Goal: Use online tool/utility: Utilize a website feature to perform a specific function

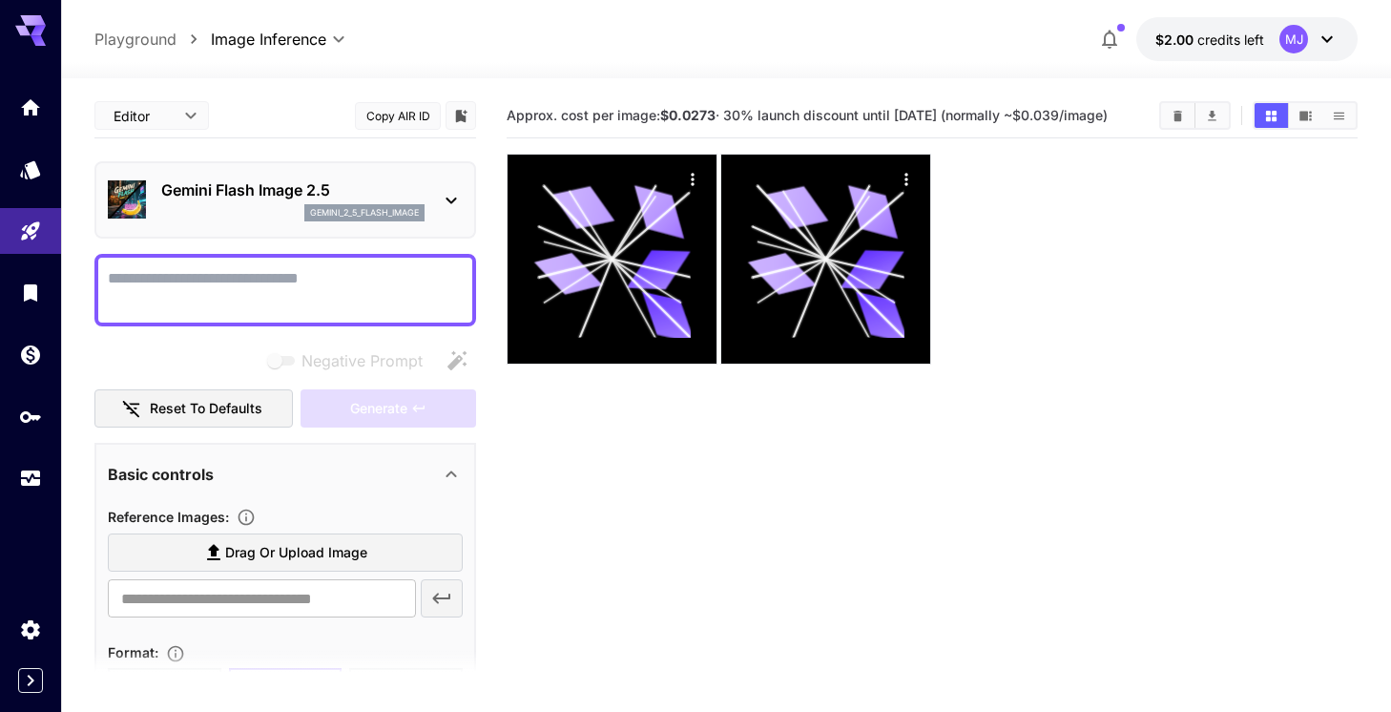
click at [297, 190] on p "Gemini Flash Image 2.5" at bounding box center [292, 189] width 263 height 23
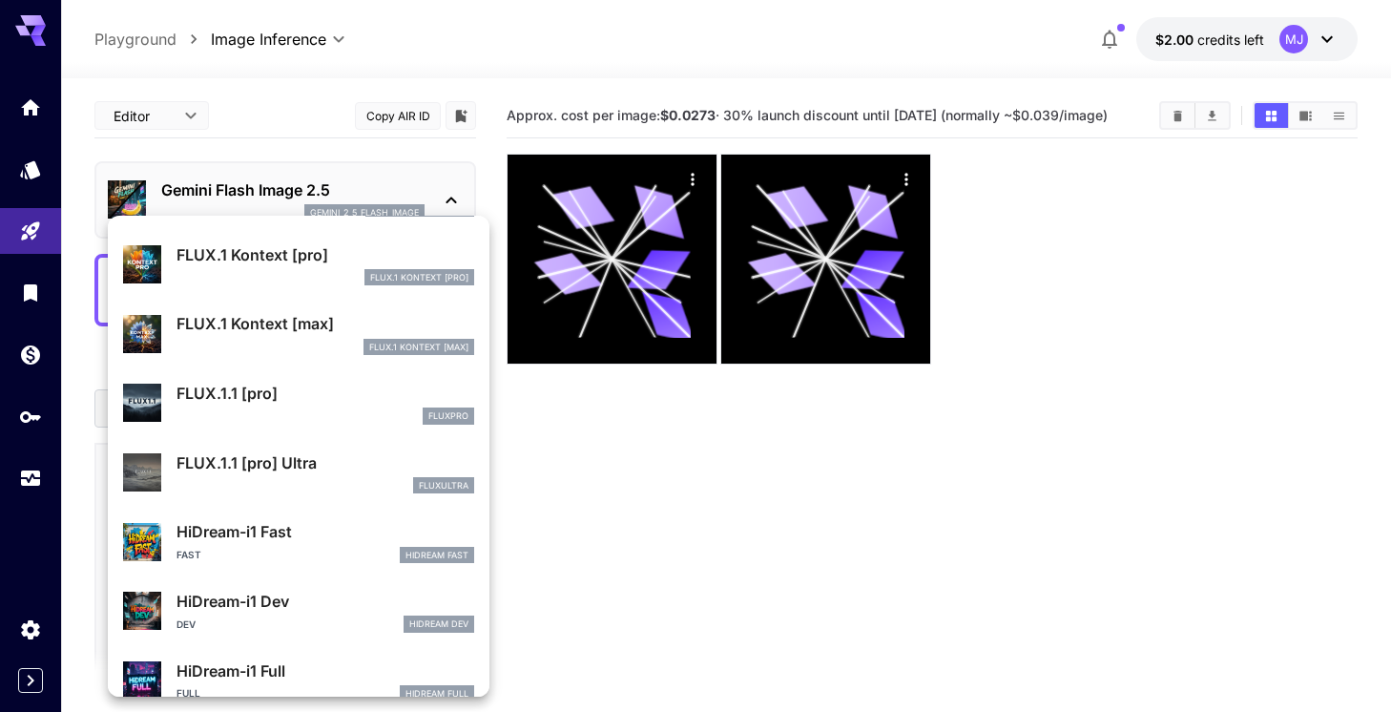
scroll to position [1245, 0]
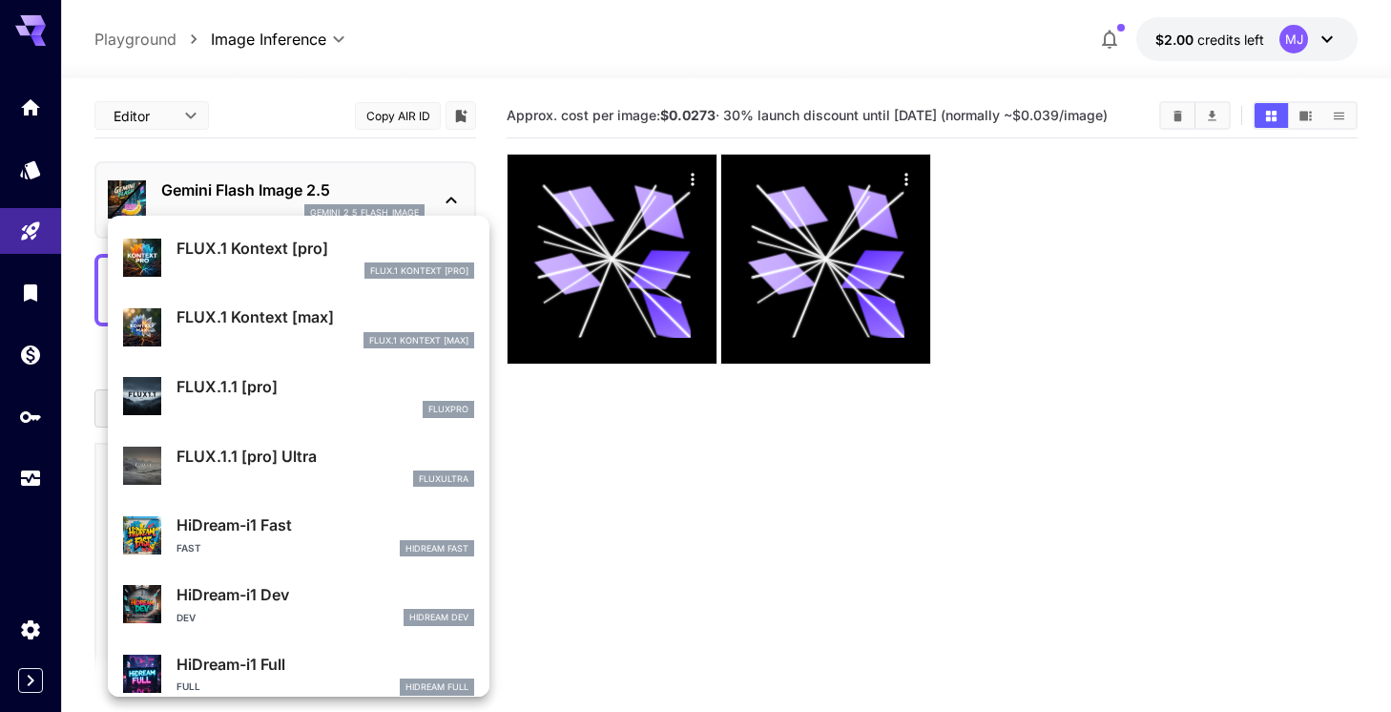
click at [304, 416] on div "fluxpro" at bounding box center [325, 409] width 298 height 17
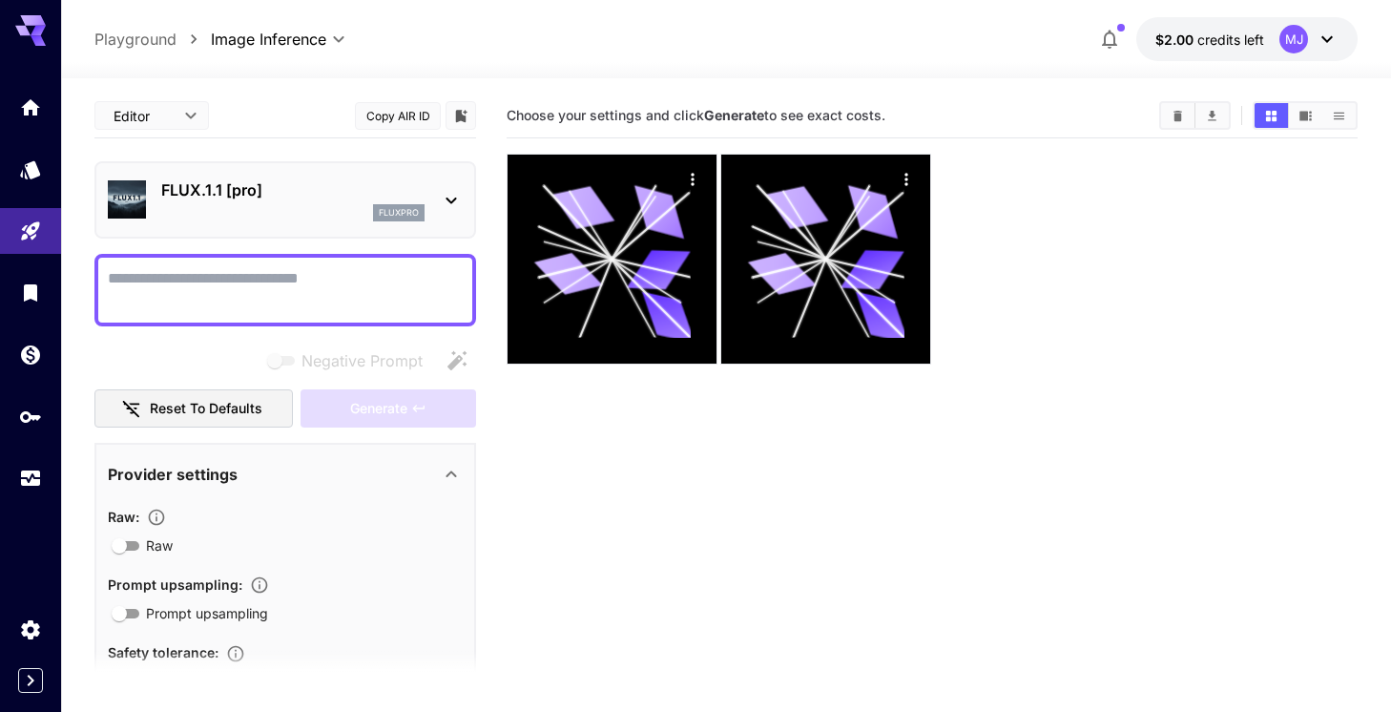
click at [334, 204] on div "fluxpro" at bounding box center [292, 212] width 263 height 17
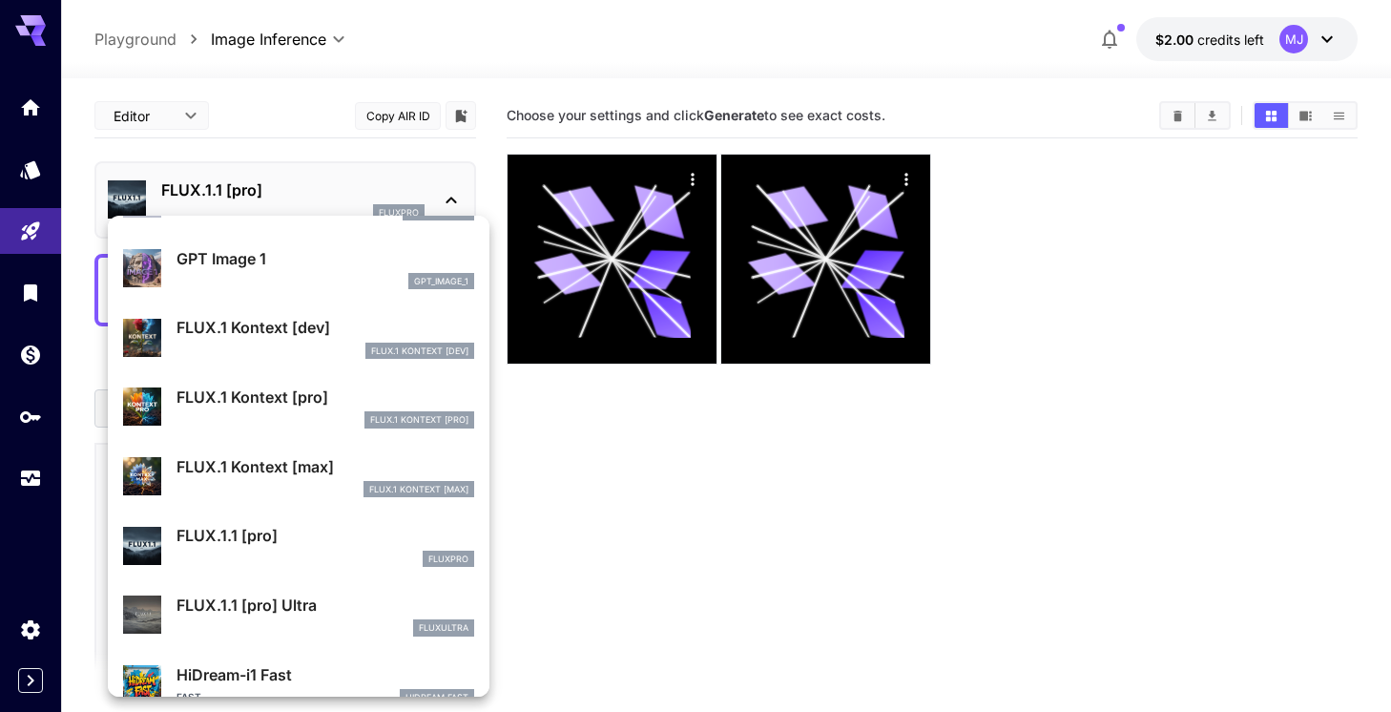
scroll to position [1094, 0]
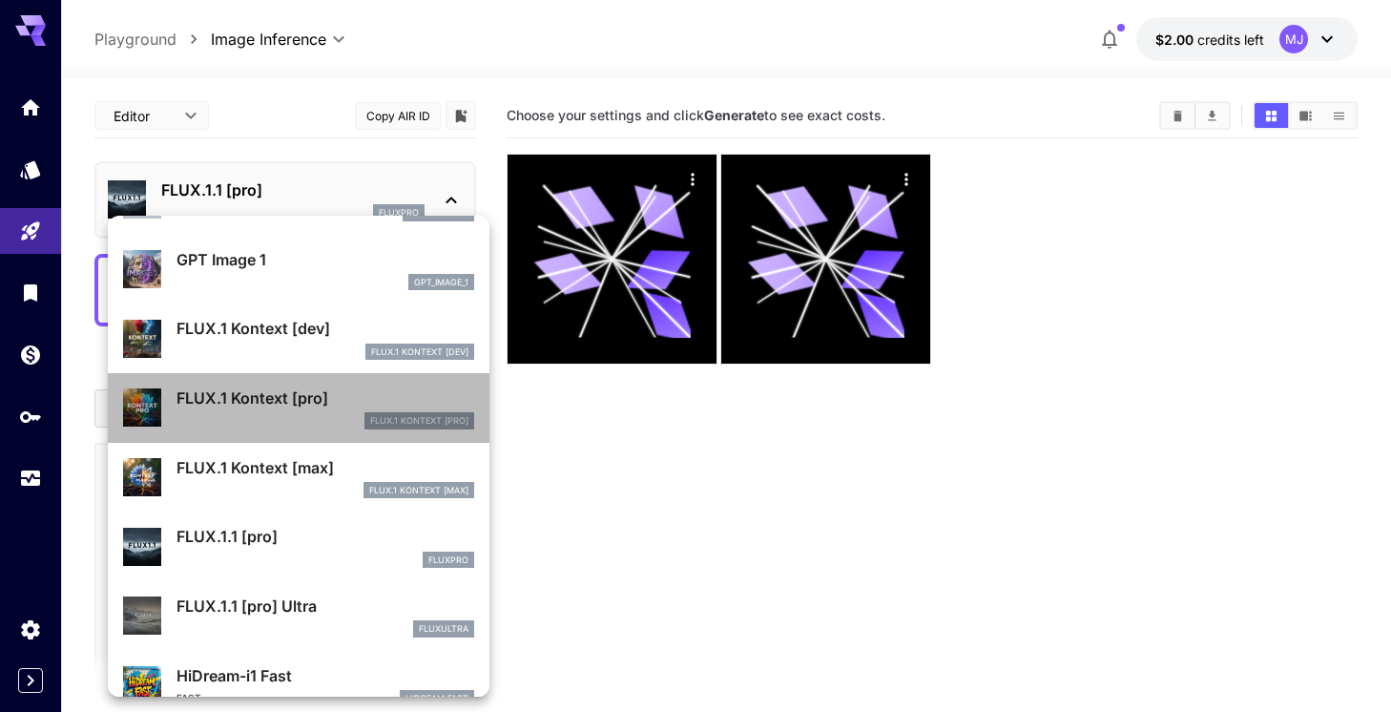
click at [284, 405] on p "FLUX.1 Kontext [pro]" at bounding box center [325, 397] width 298 height 23
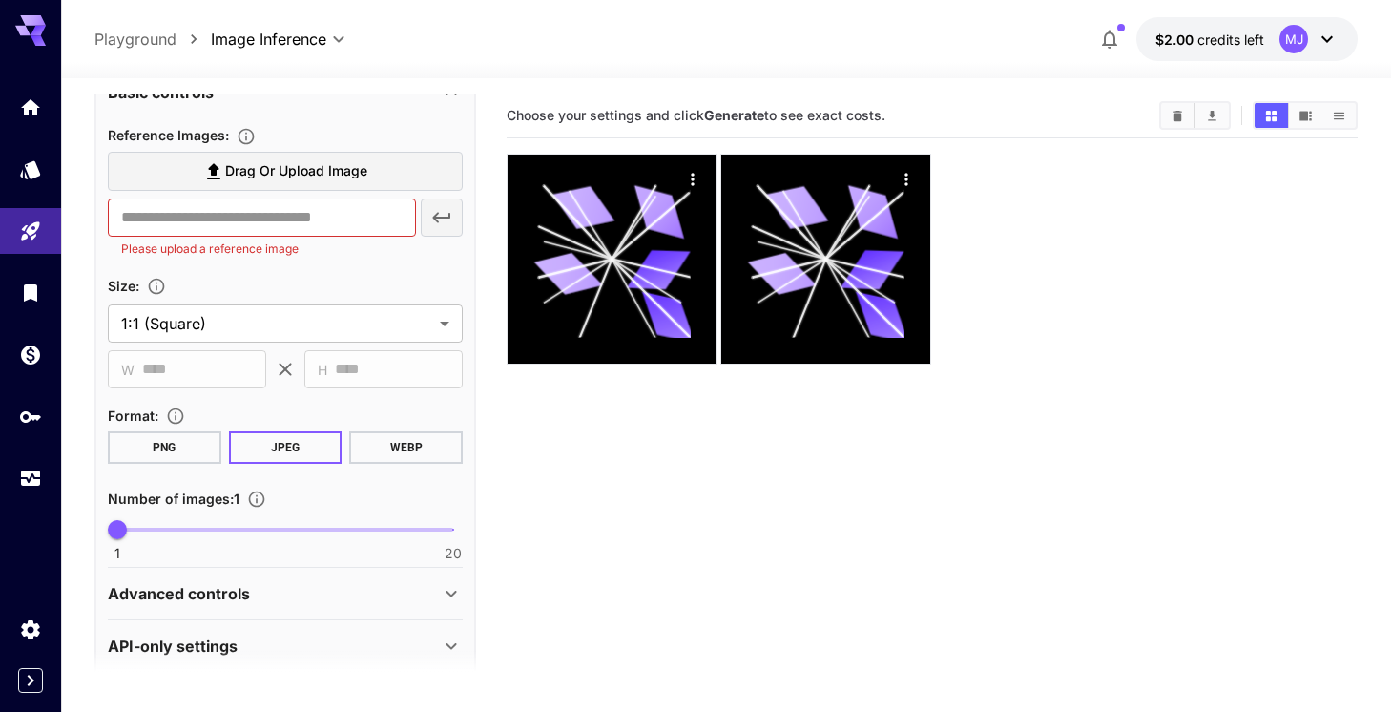
scroll to position [695, 0]
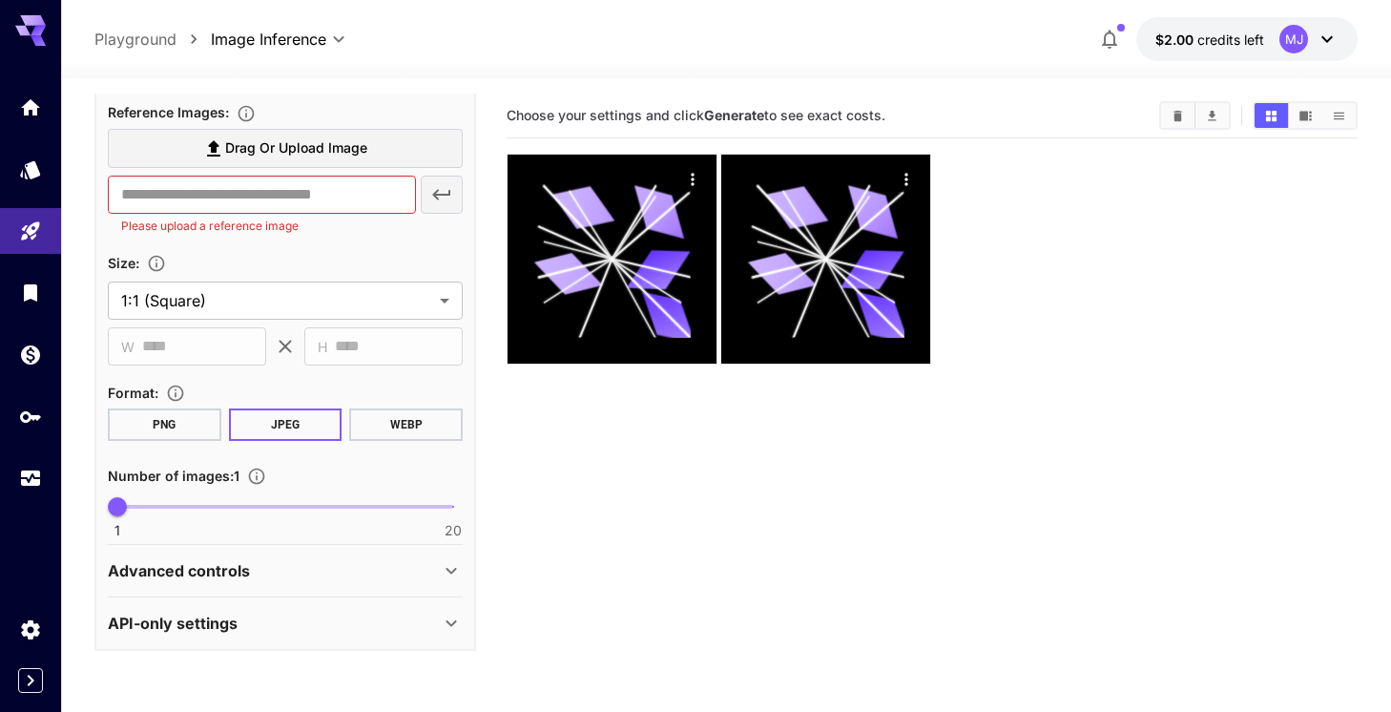
click at [447, 572] on icon at bounding box center [451, 570] width 23 height 23
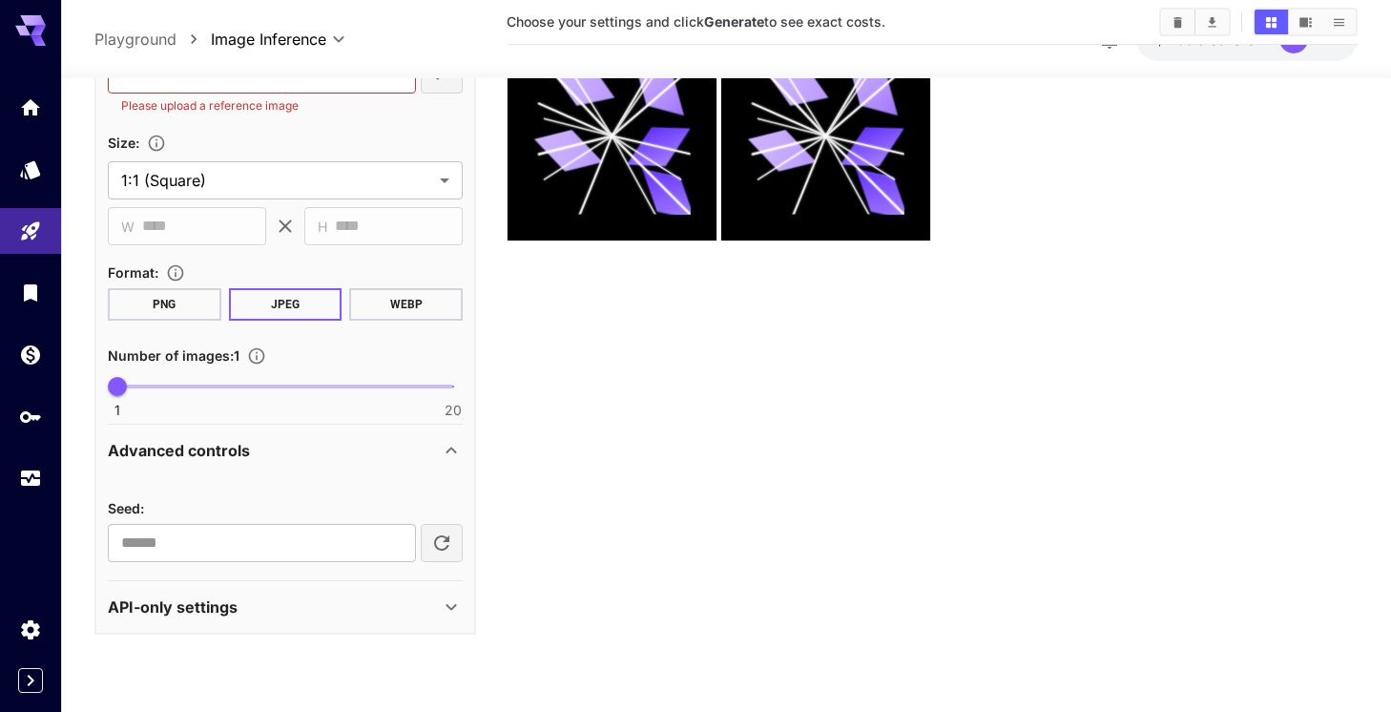
scroll to position [147, 0]
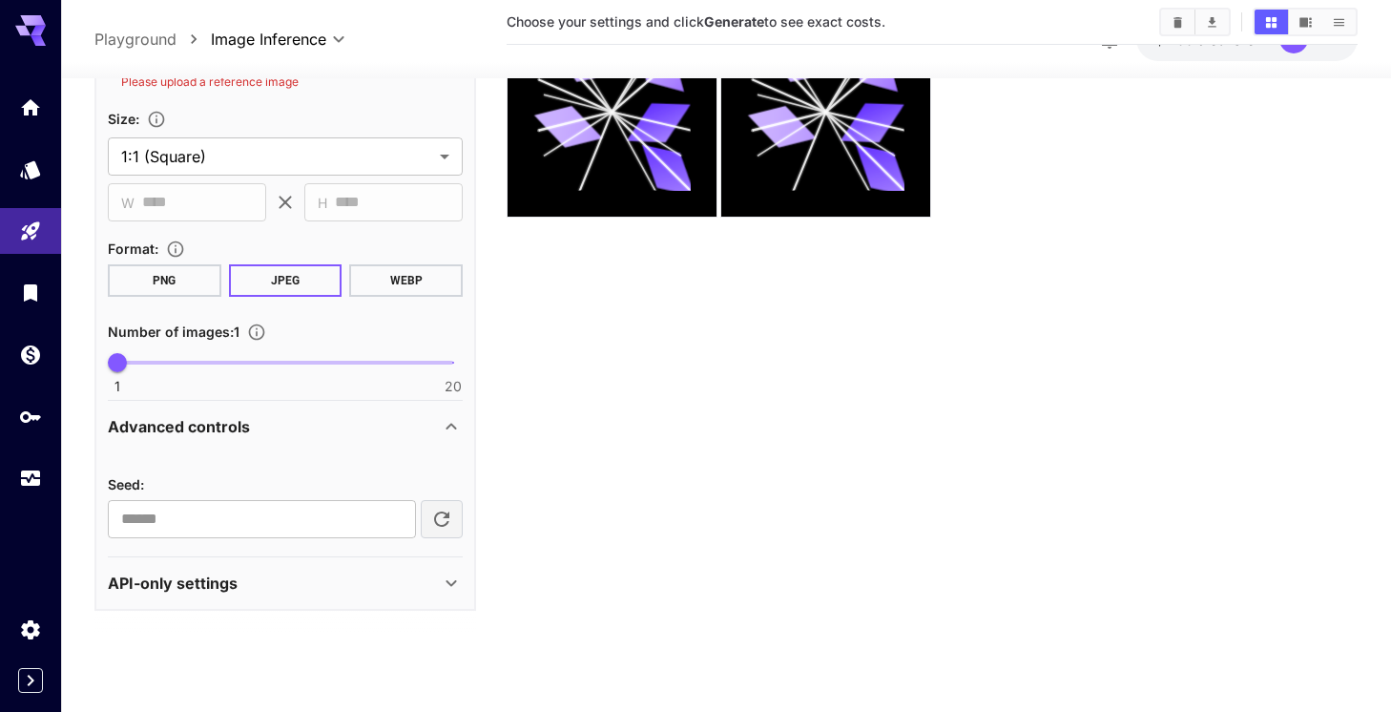
click at [449, 584] on icon at bounding box center [450, 583] width 10 height 7
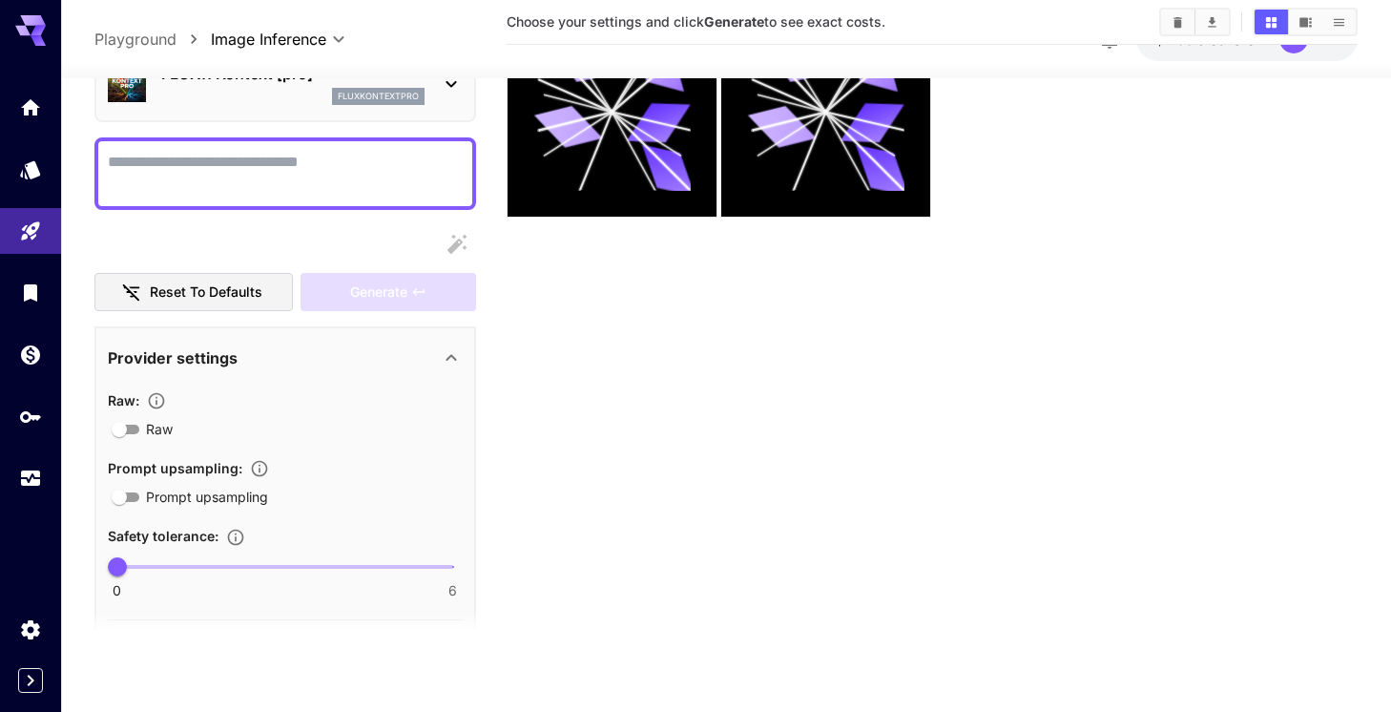
scroll to position [72, 0]
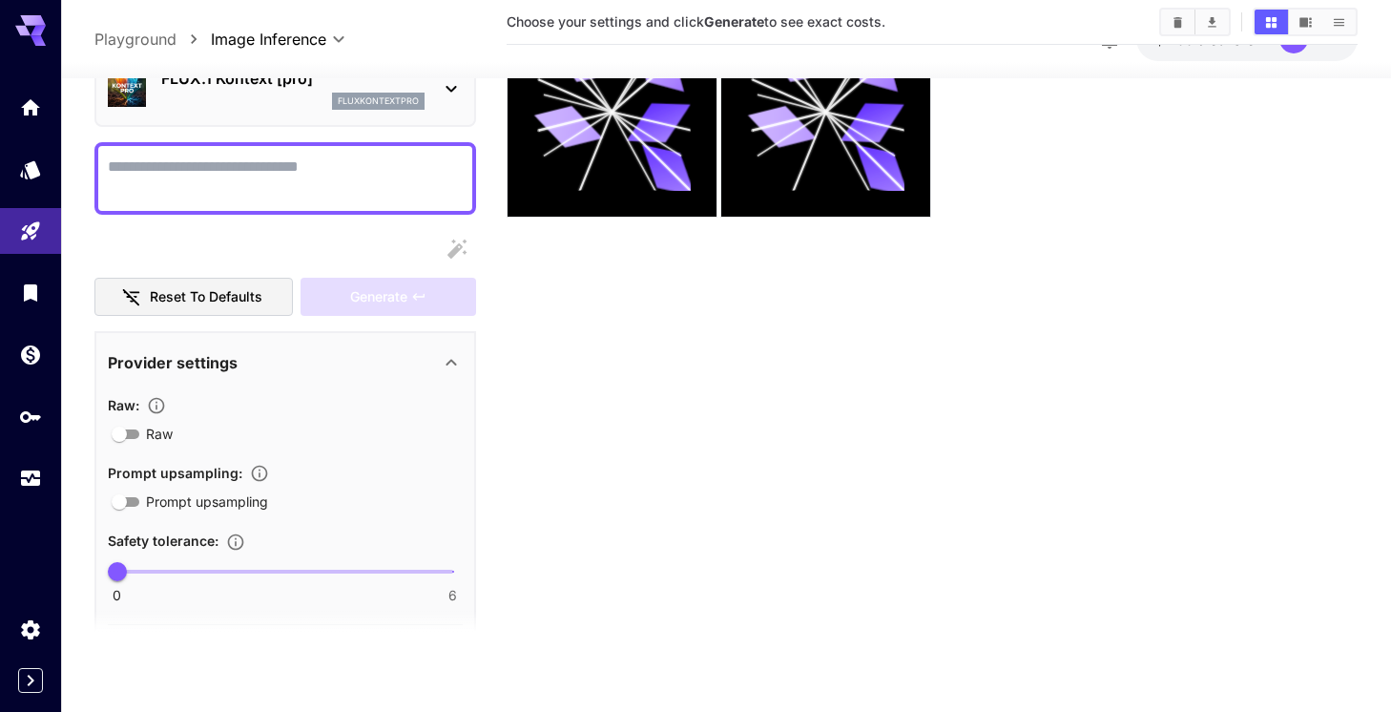
click at [272, 305] on button "Reset to defaults" at bounding box center [193, 297] width 198 height 39
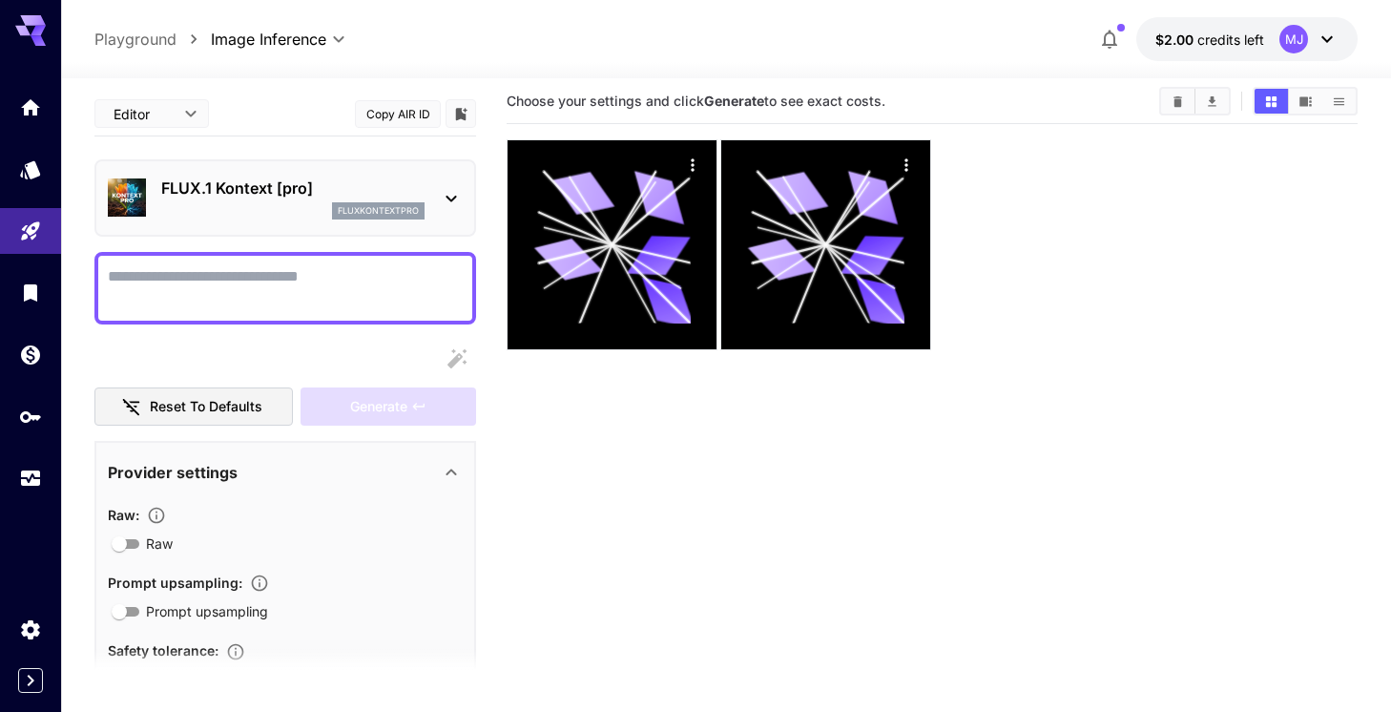
scroll to position [0, 0]
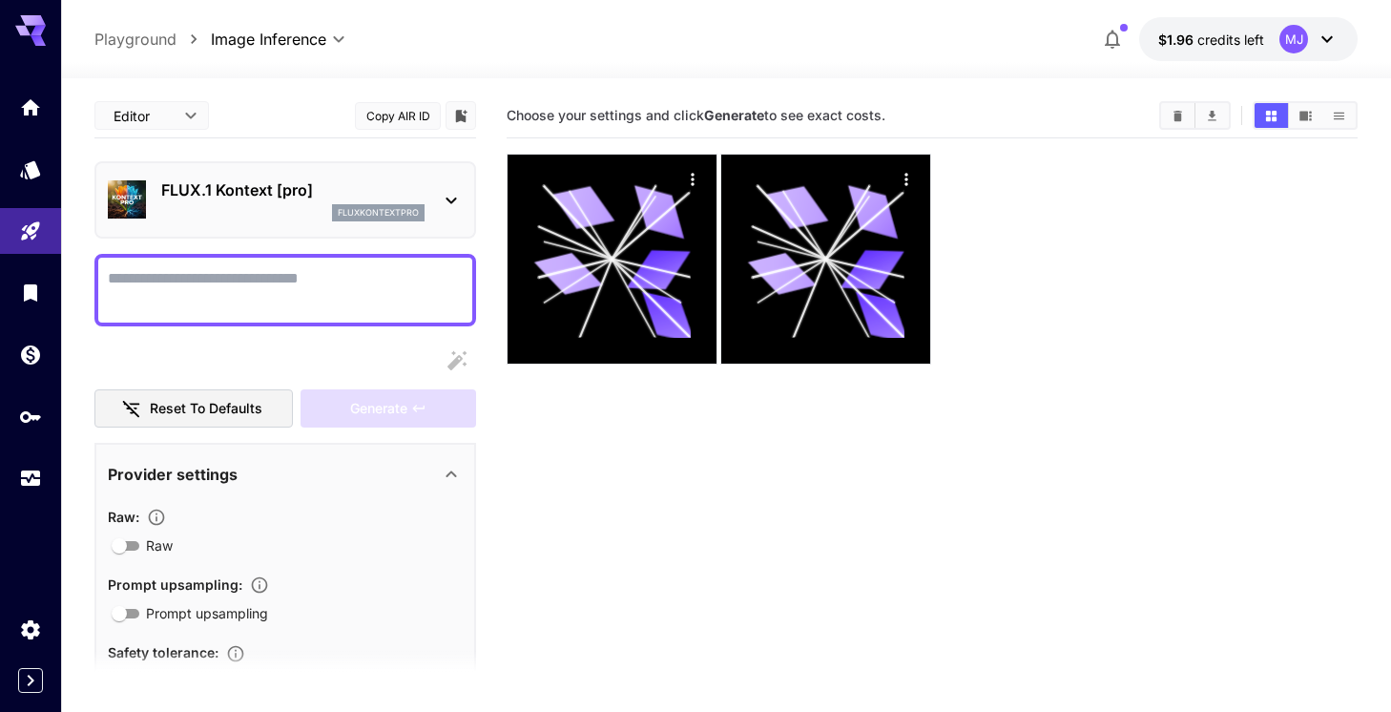
click at [671, 473] on section "Choose your settings and click Generate to see exact costs." at bounding box center [931, 449] width 851 height 712
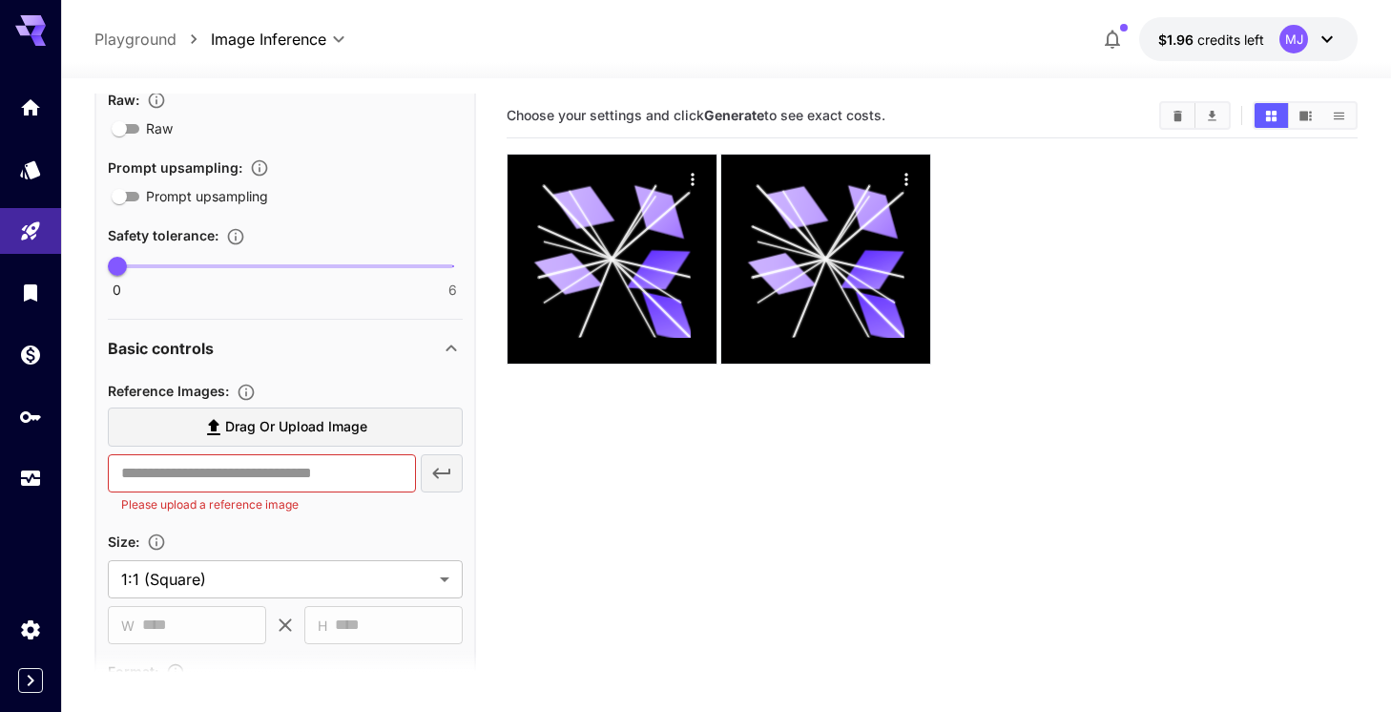
scroll to position [422, 0]
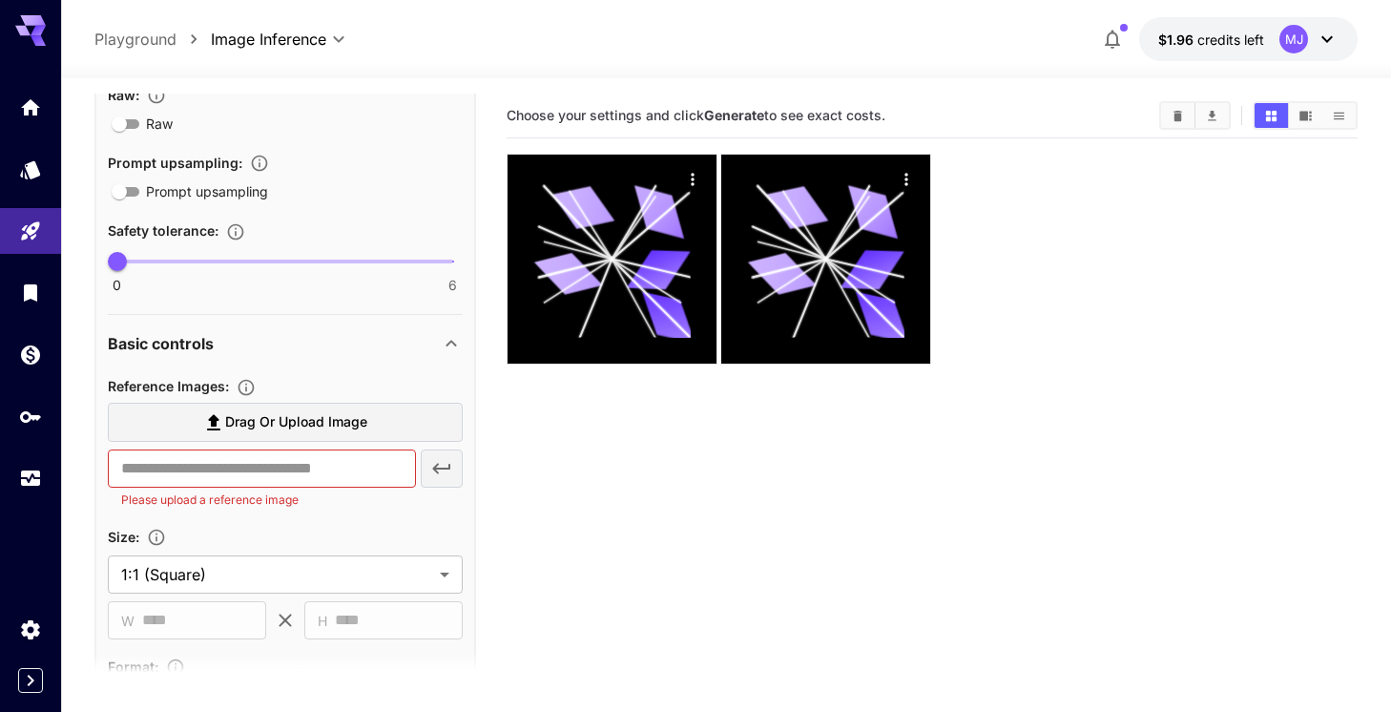
click at [266, 433] on span "Drag or upload image" at bounding box center [296, 422] width 142 height 24
click at [0, 0] on input "Drag or upload image" at bounding box center [0, 0] width 0 height 0
click at [854, 541] on section "Choose your settings and click Generate to see exact costs." at bounding box center [931, 449] width 851 height 712
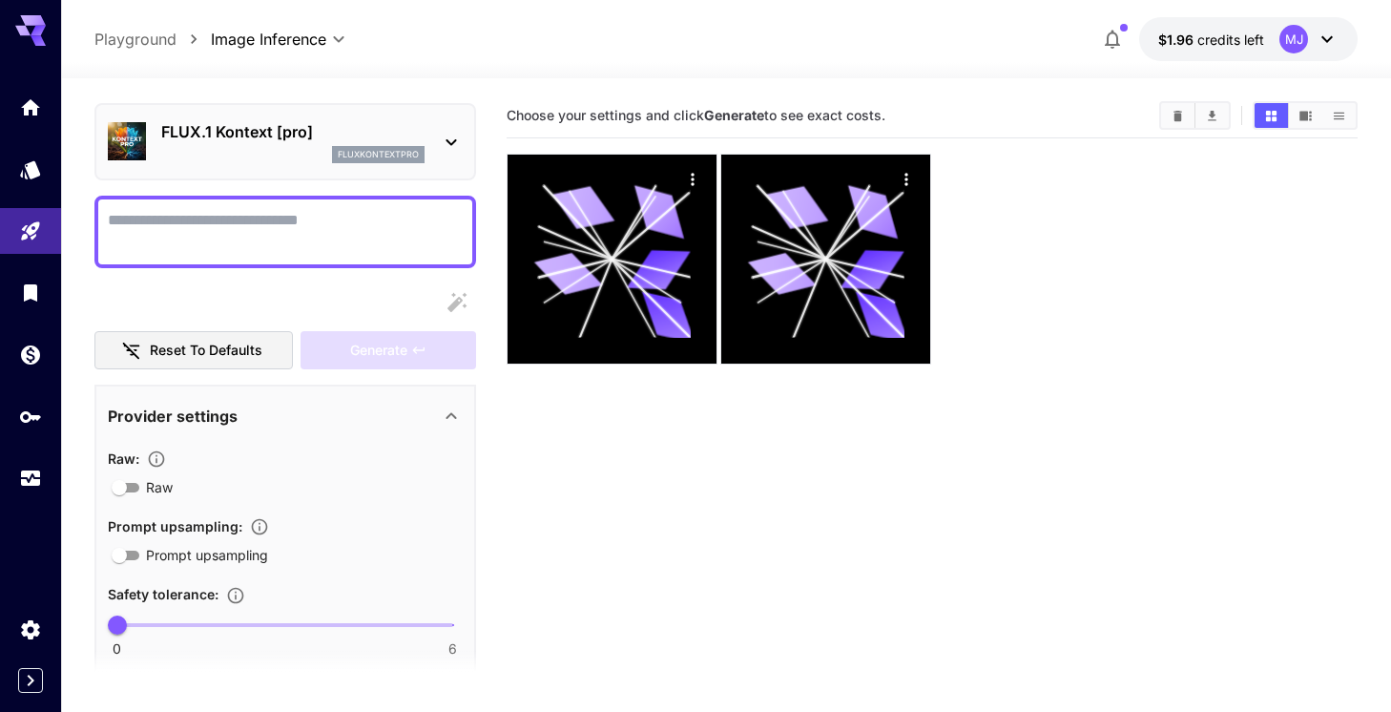
scroll to position [0, 0]
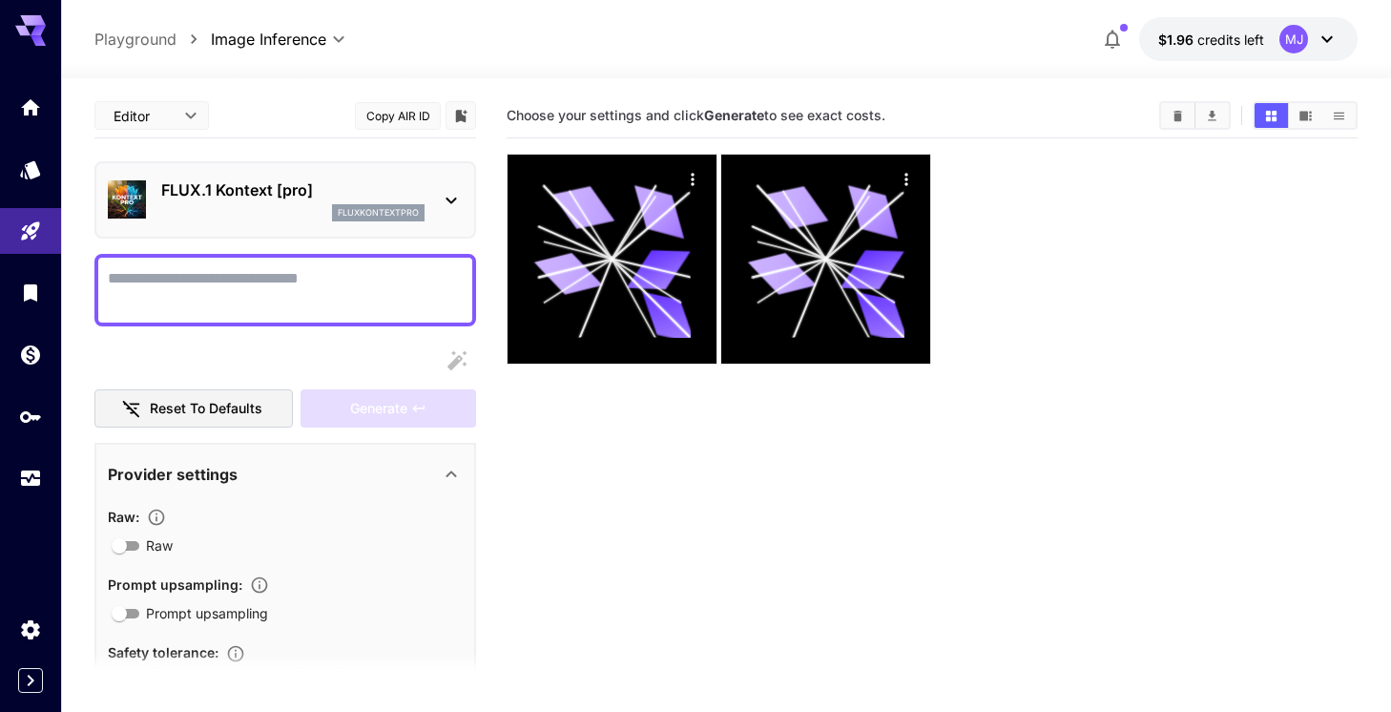
click at [1262, 44] on span "credits left" at bounding box center [1230, 39] width 67 height 16
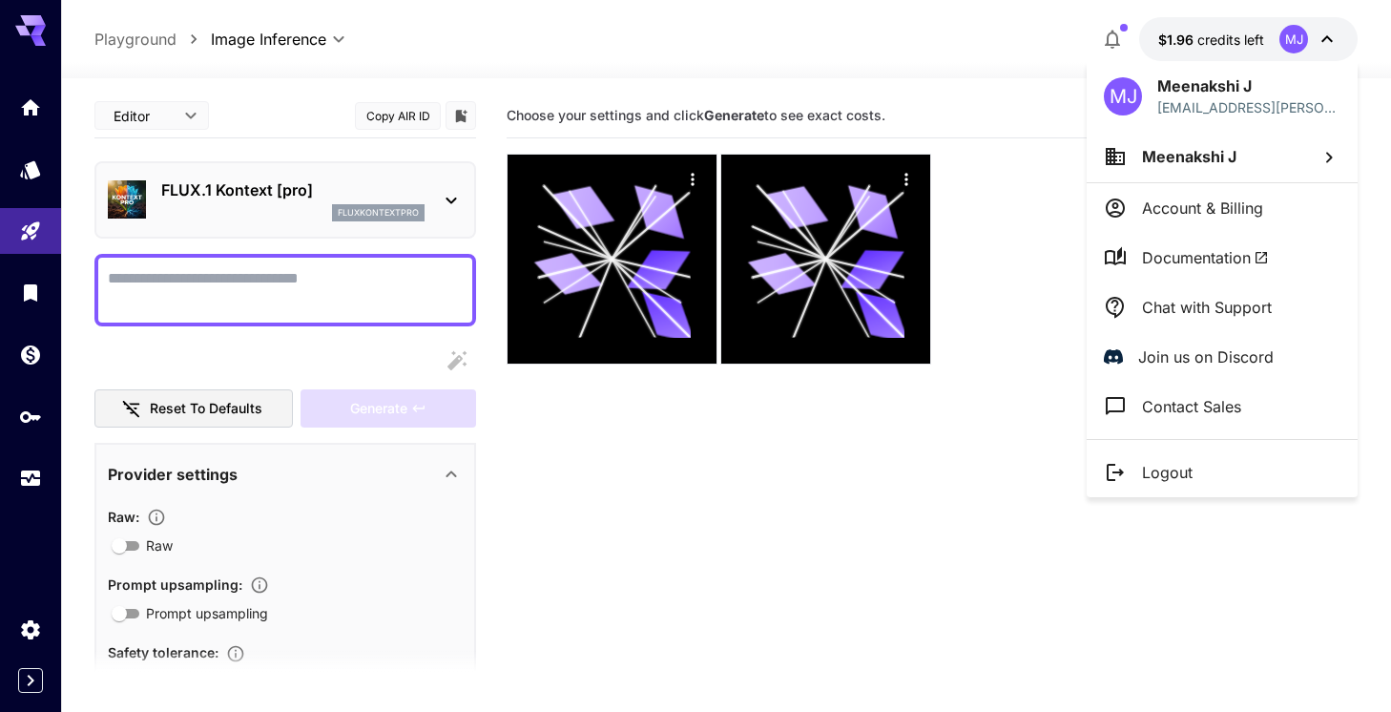
click at [1327, 37] on div at bounding box center [695, 356] width 1391 height 712
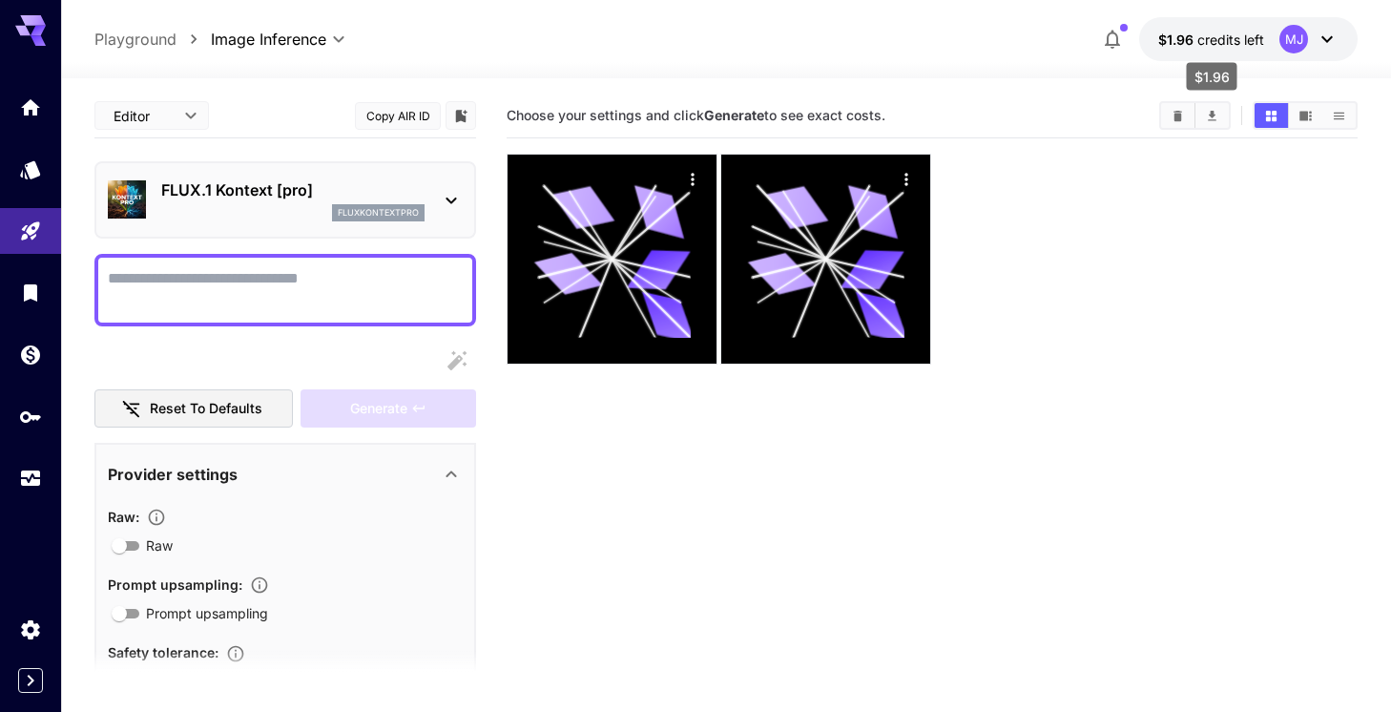
click at [1194, 34] on span "$1.96" at bounding box center [1177, 39] width 39 height 16
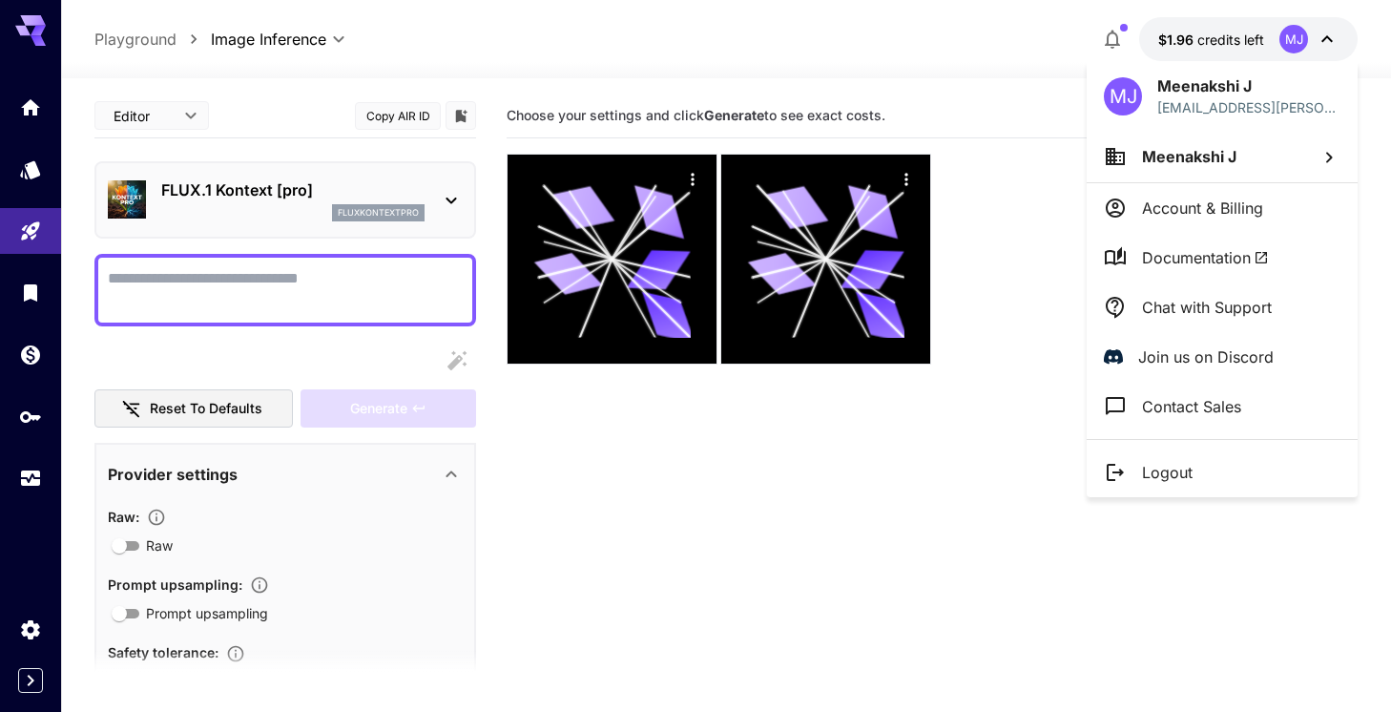
click at [1025, 229] on div at bounding box center [695, 356] width 1391 height 712
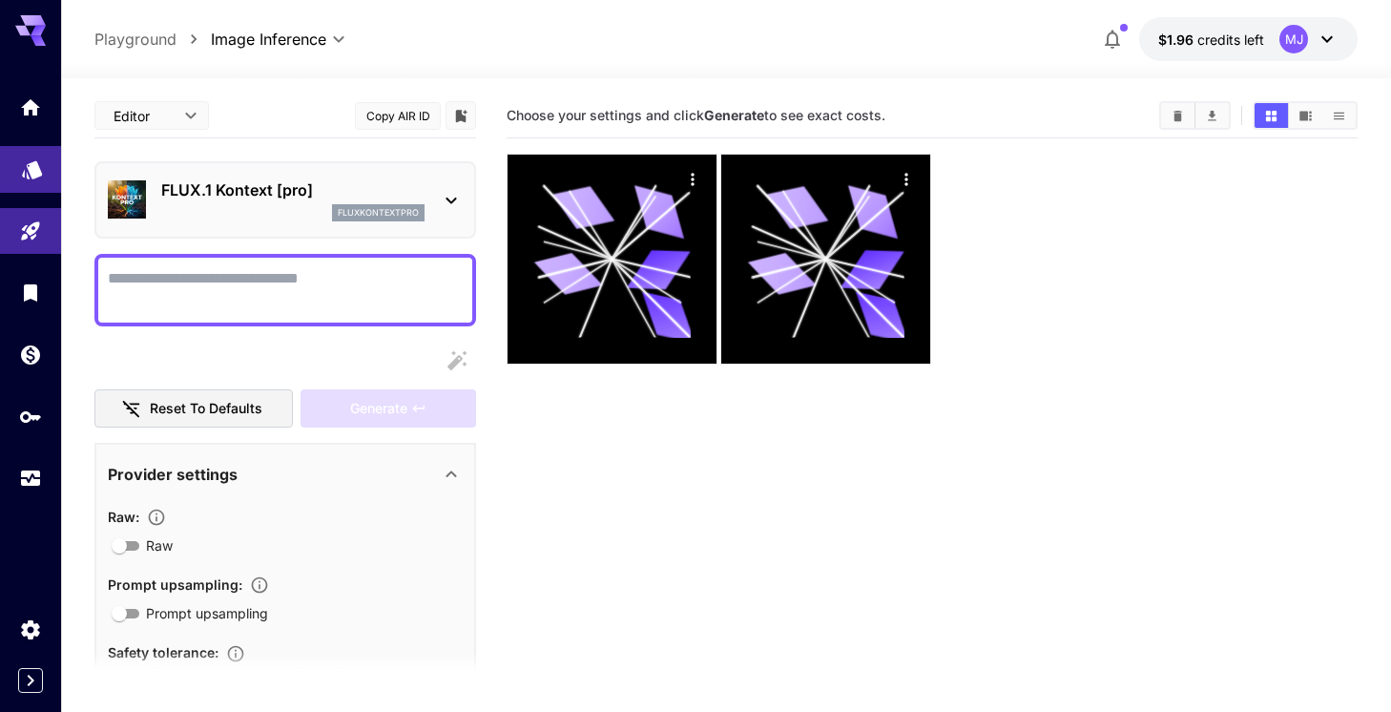
click at [26, 179] on link at bounding box center [30, 169] width 61 height 47
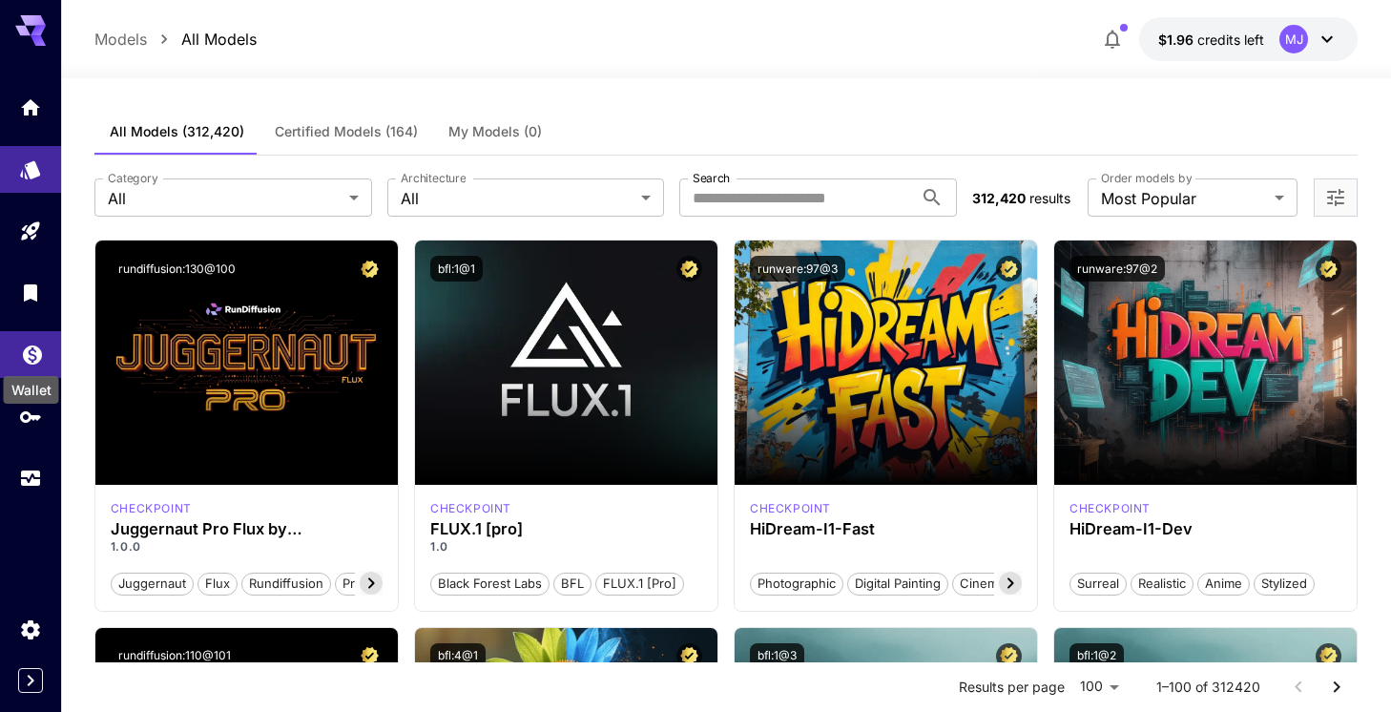
click at [31, 365] on div "Wallet" at bounding box center [31, 383] width 59 height 43
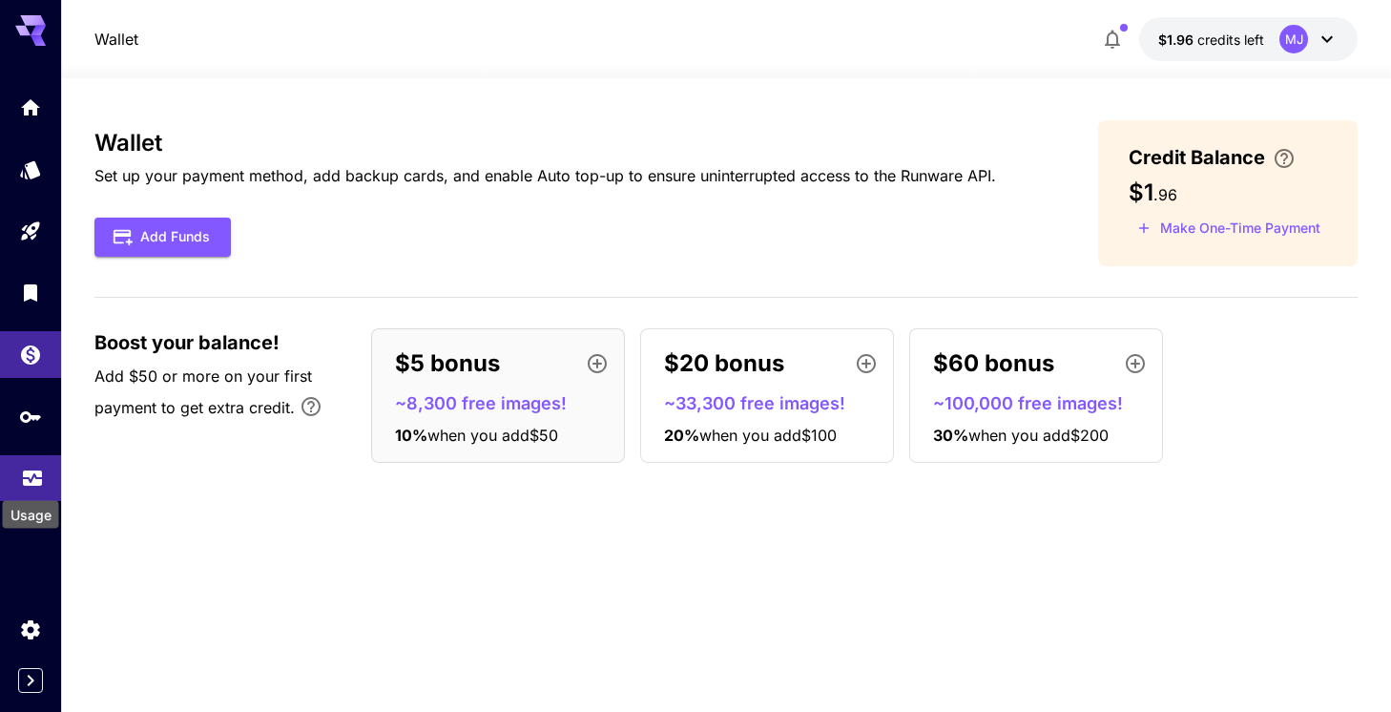
click at [32, 471] on icon "Usage" at bounding box center [32, 472] width 23 height 23
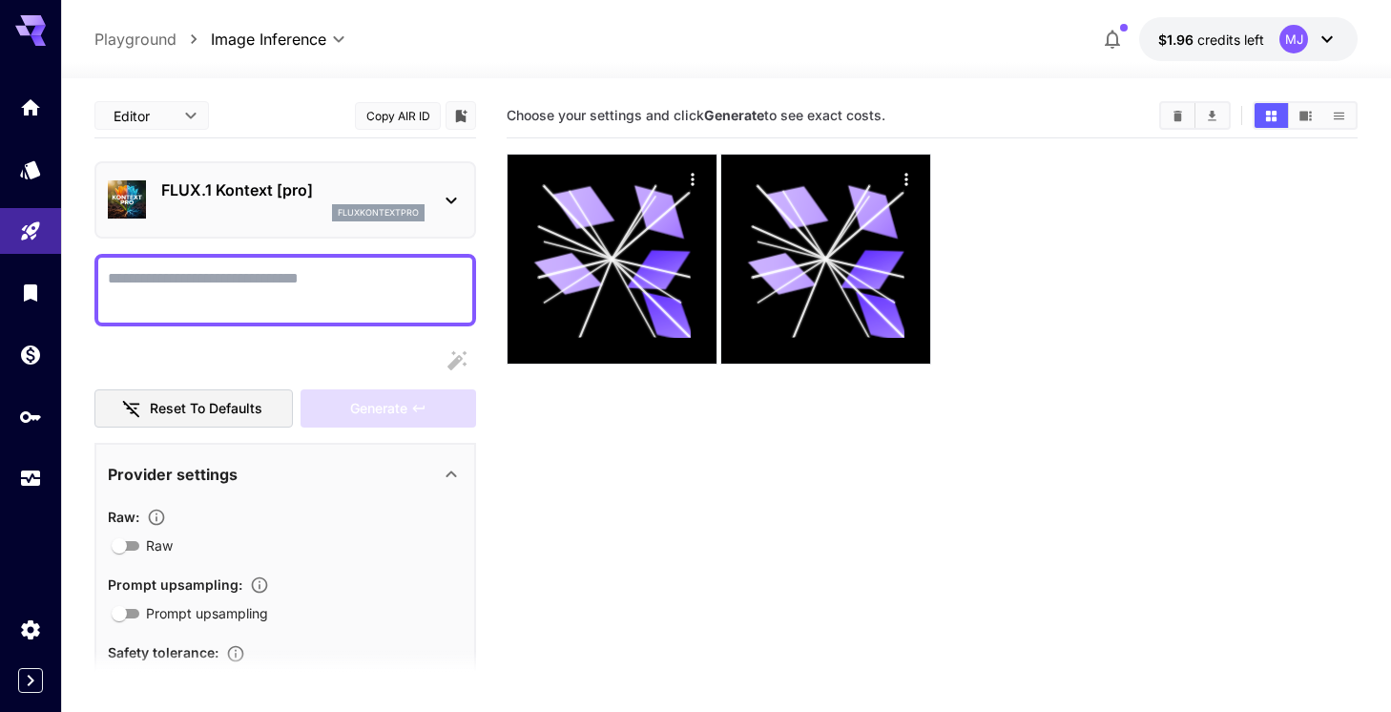
click at [444, 202] on icon at bounding box center [451, 200] width 23 height 23
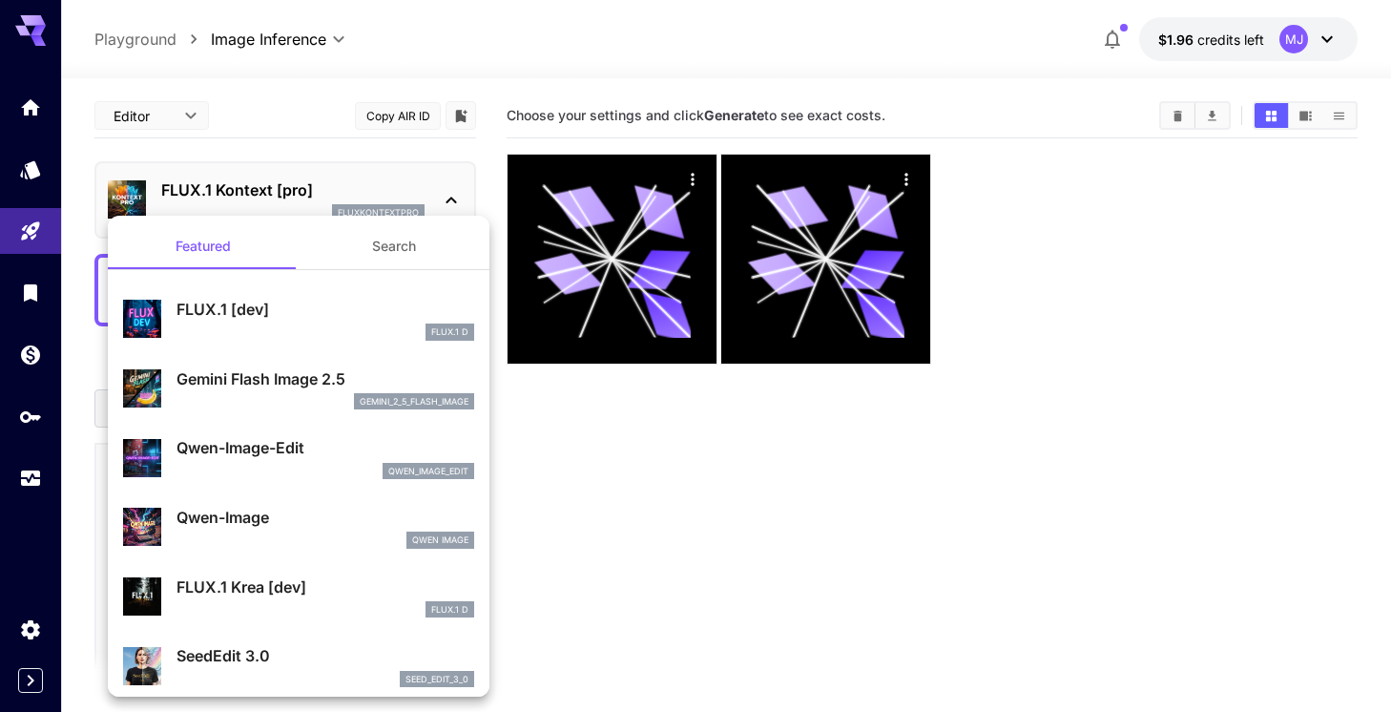
click at [316, 380] on p "Gemini Flash Image 2.5" at bounding box center [325, 378] width 298 height 23
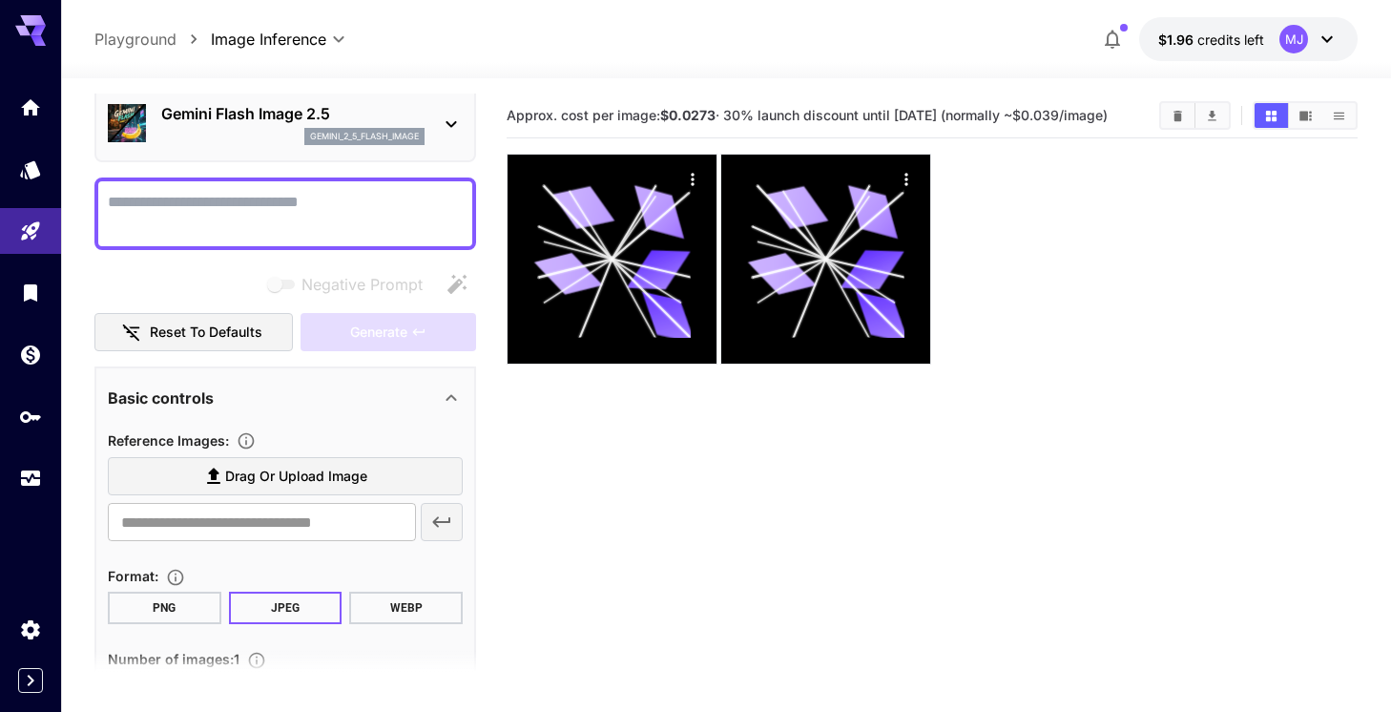
scroll to position [83, 0]
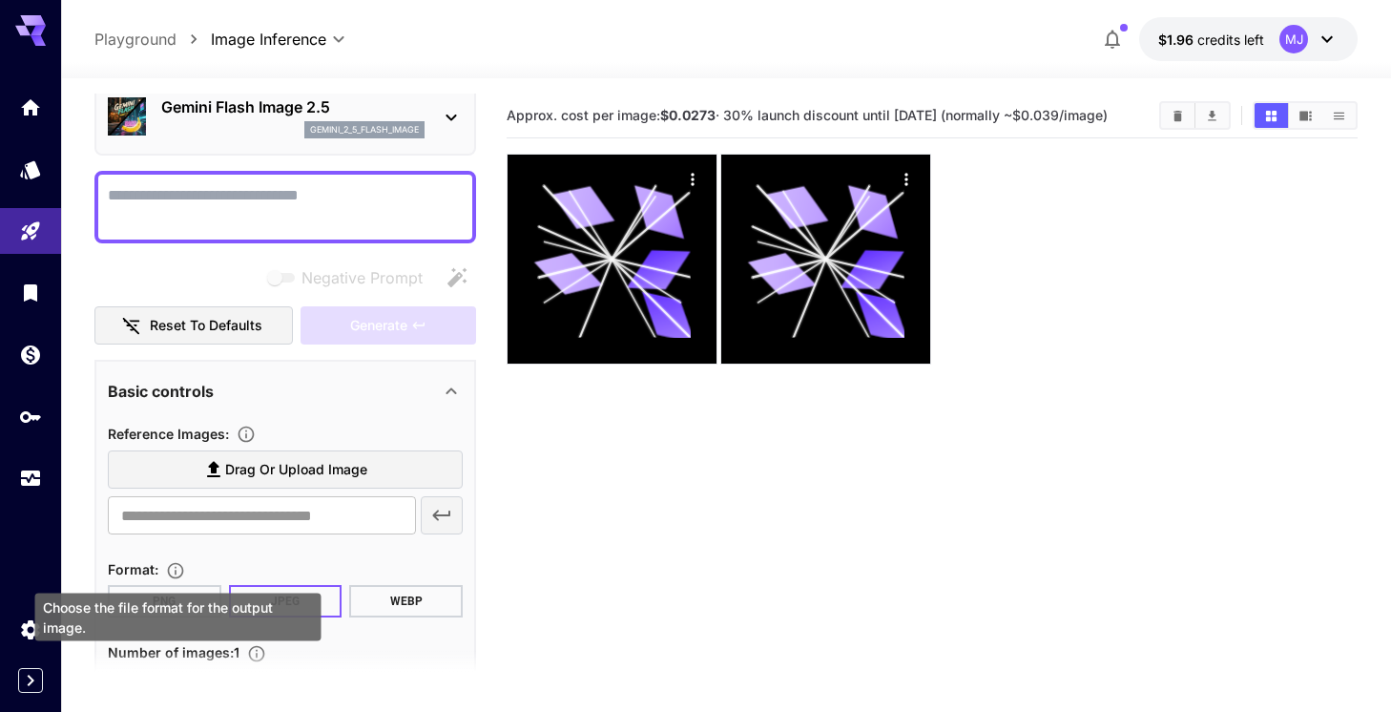
click at [184, 571] on icon "Choose the file format for the output image." at bounding box center [176, 571] width 16 height 16
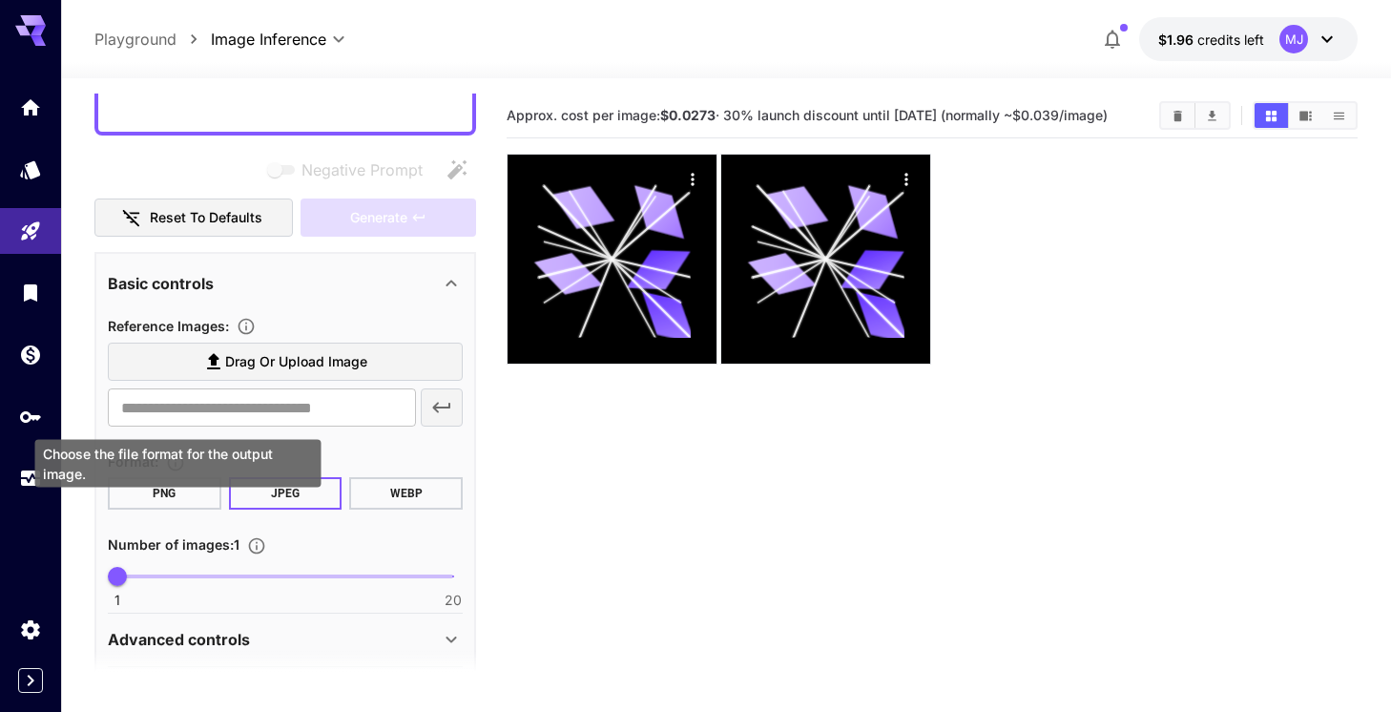
scroll to position [259, 0]
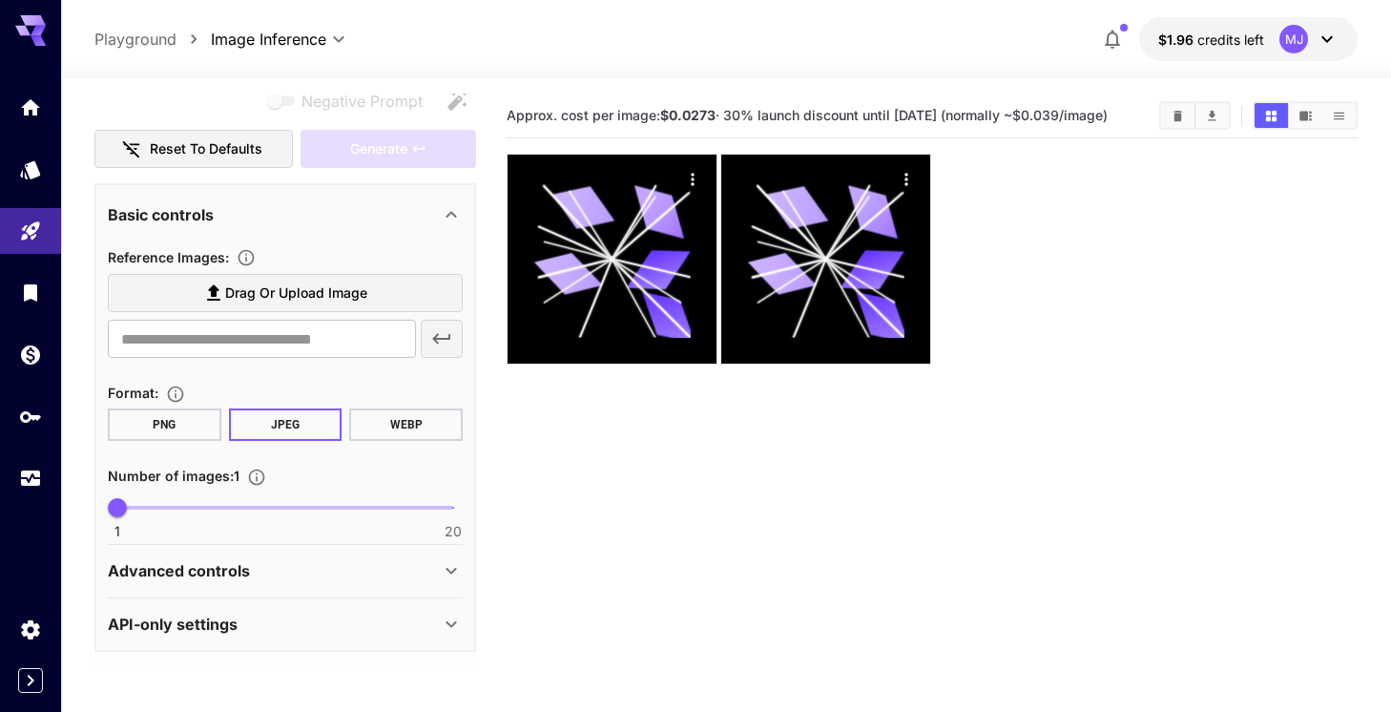
click at [269, 287] on span "Drag or upload image" at bounding box center [296, 293] width 142 height 24
click at [0, 0] on input "Drag or upload image" at bounding box center [0, 0] width 0 height 0
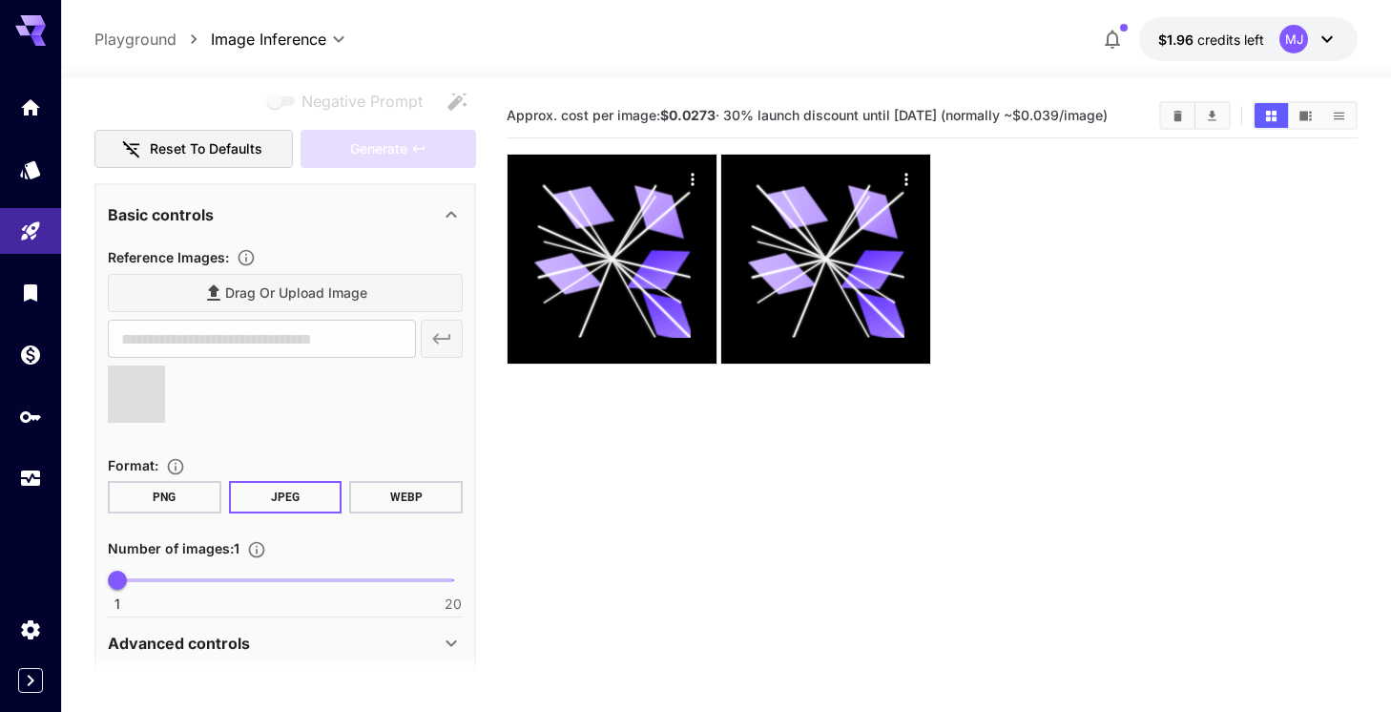
type input "**********"
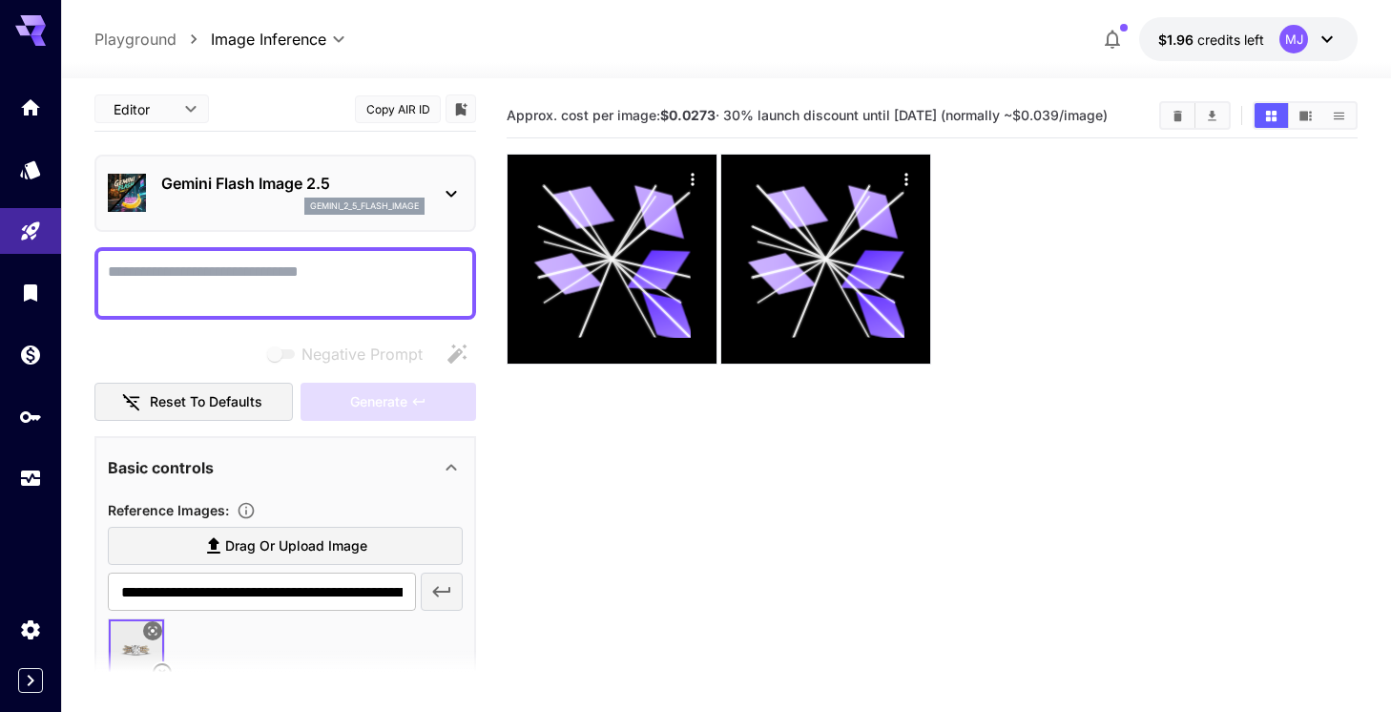
scroll to position [0, 0]
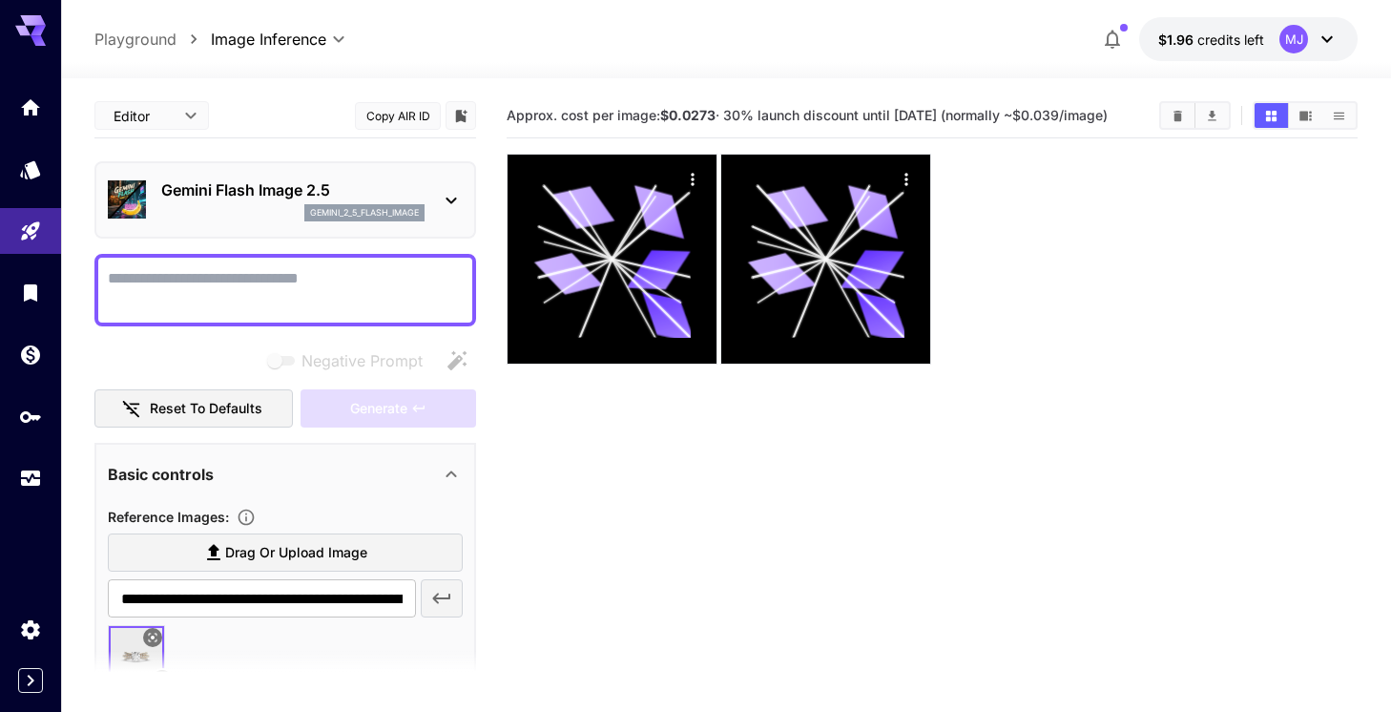
click at [311, 288] on textarea "Negative Prompt" at bounding box center [285, 290] width 355 height 46
paste textarea "**********"
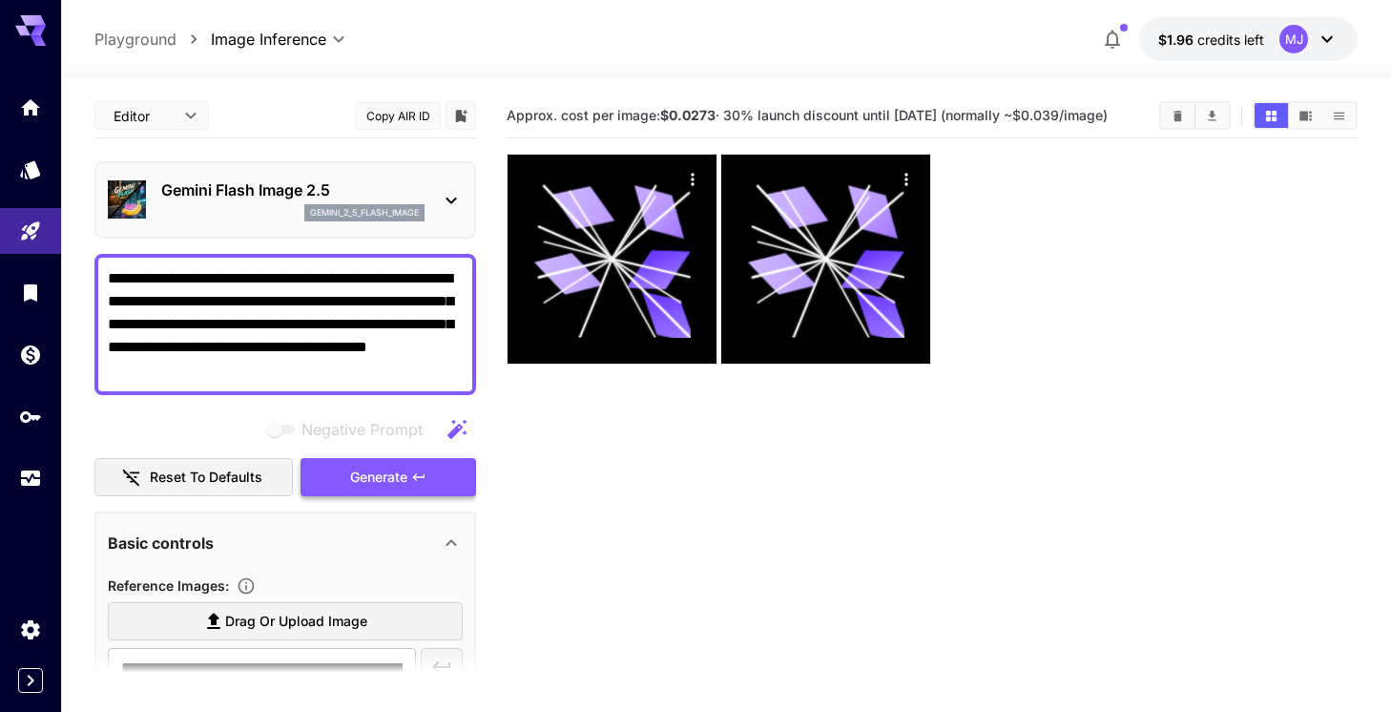
type textarea "**********"
click at [359, 484] on span "Generate" at bounding box center [378, 477] width 57 height 24
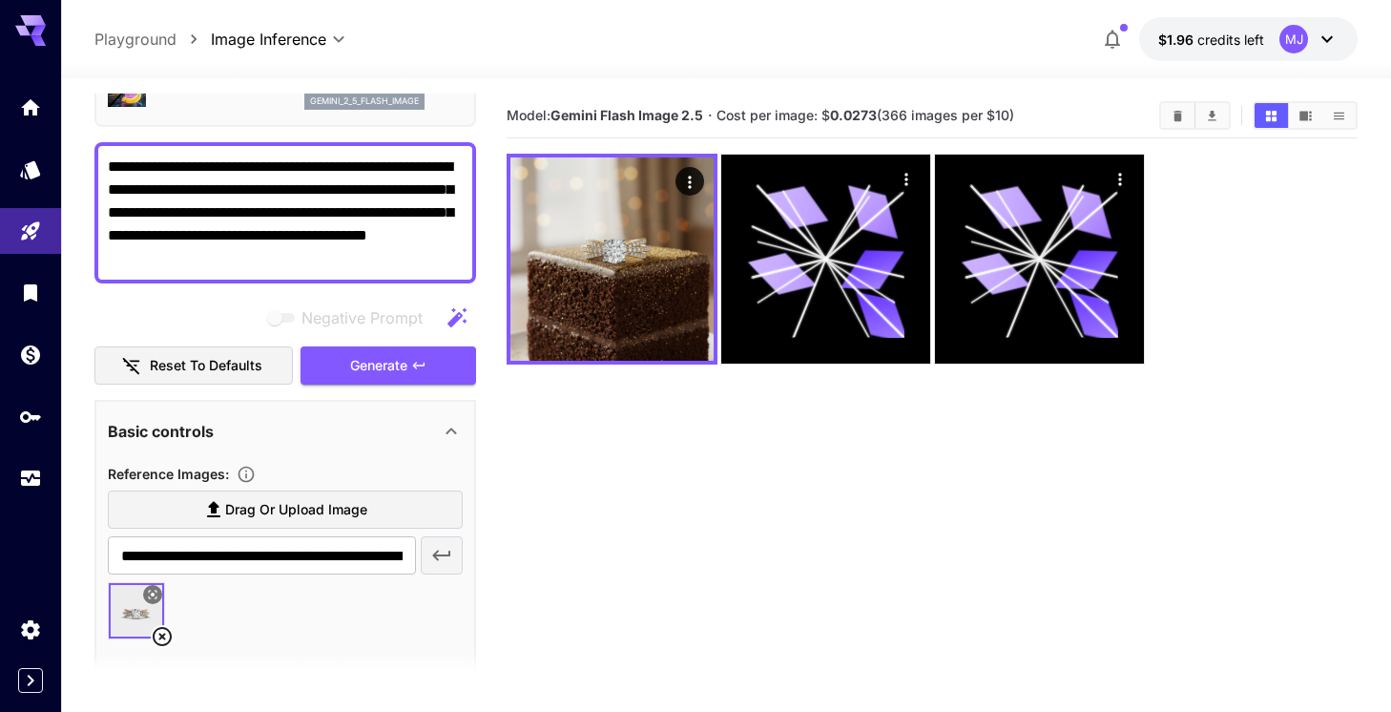
scroll to position [109, 0]
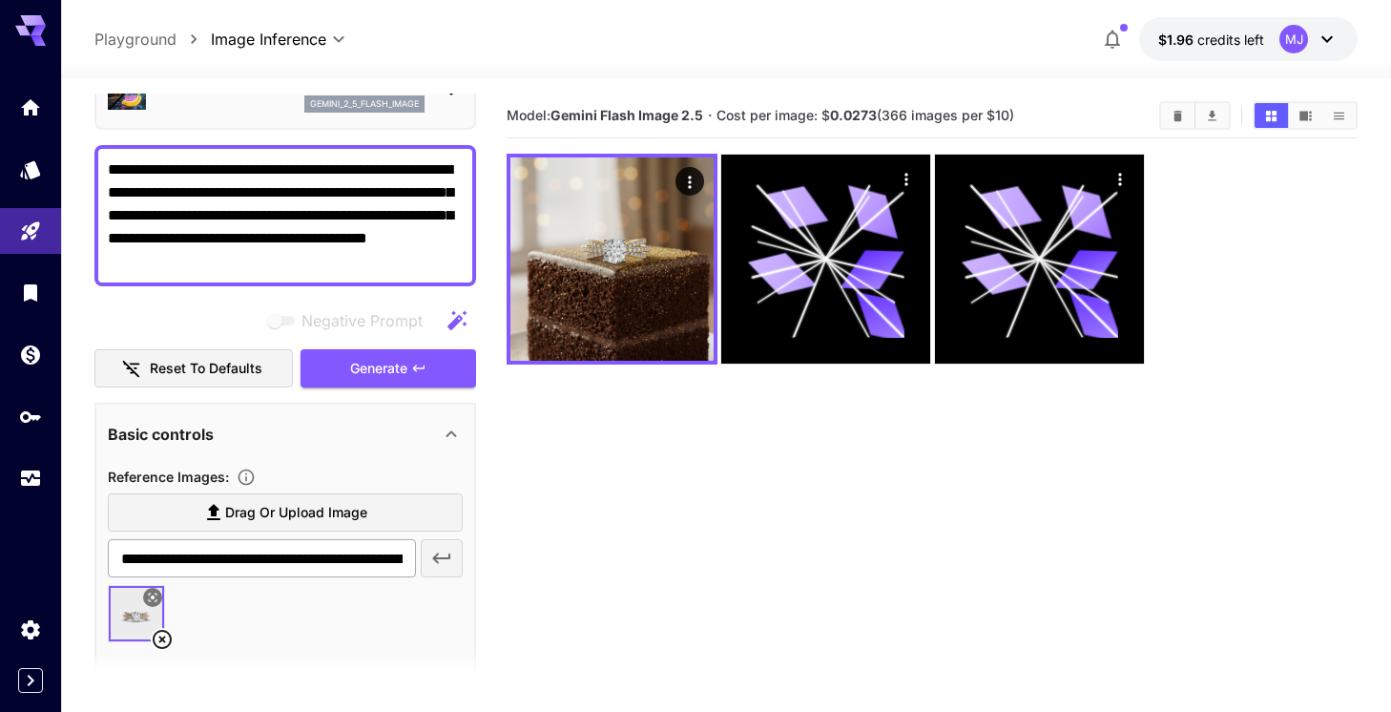
click at [335, 563] on input "**********" at bounding box center [262, 558] width 308 height 38
click at [355, 626] on div at bounding box center [285, 621] width 355 height 72
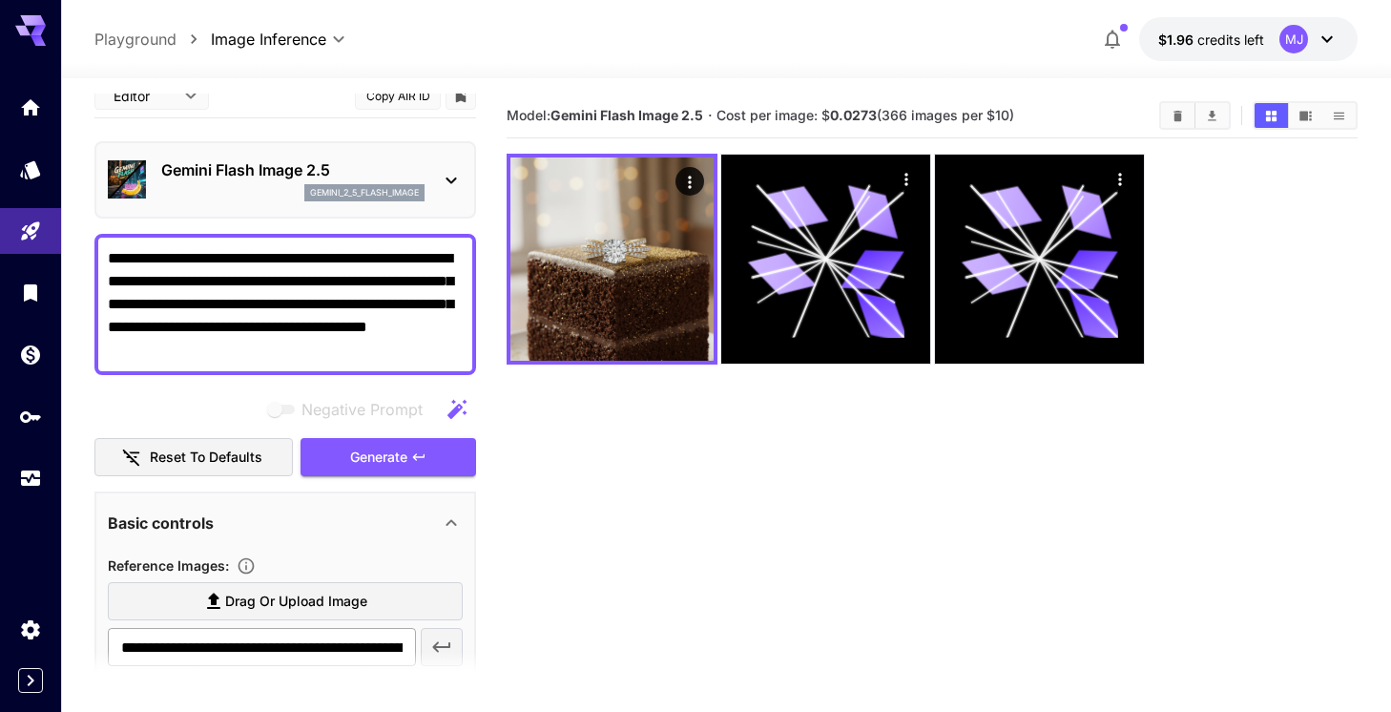
scroll to position [0, 0]
